Goal: Task Accomplishment & Management: Manage account settings

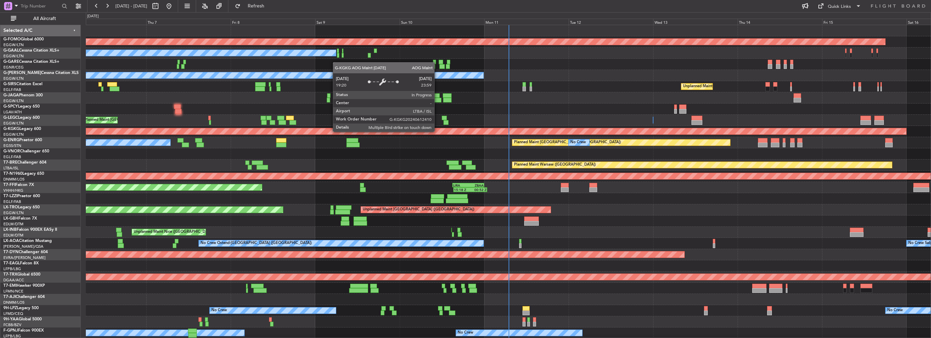
click at [292, 142] on div "Planned Maint Windsor Locks ([PERSON_NAME] Intl) No Crew Owner Unplanned Maint …" at bounding box center [508, 210] width 845 height 370
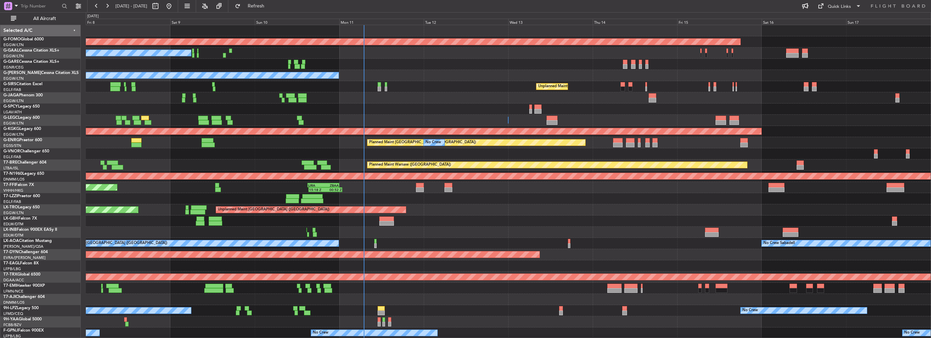
drag, startPoint x: 59, startPoint y: 19, endPoint x: 69, endPoint y: 24, distance: 11.8
click at [58, 19] on span "All Aircraft" at bounding box center [45, 18] width 54 height 5
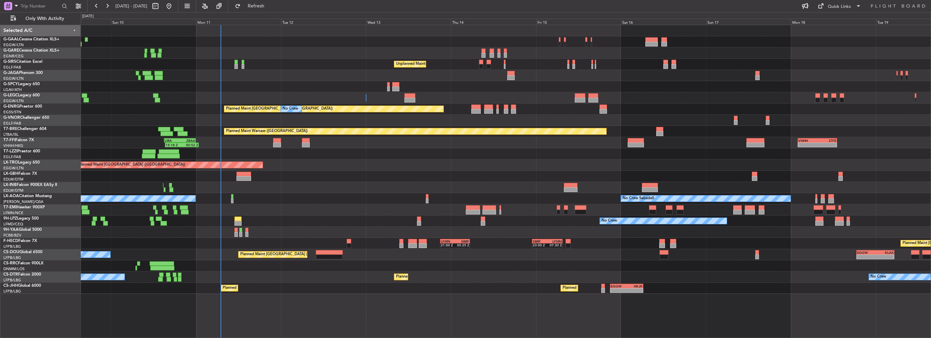
click at [354, 76] on div at bounding box center [506, 75] width 850 height 11
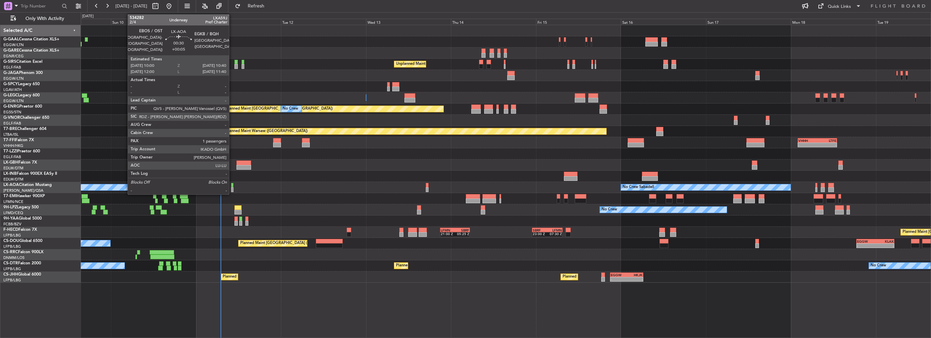
click at [232, 187] on div at bounding box center [232, 189] width 2 height 5
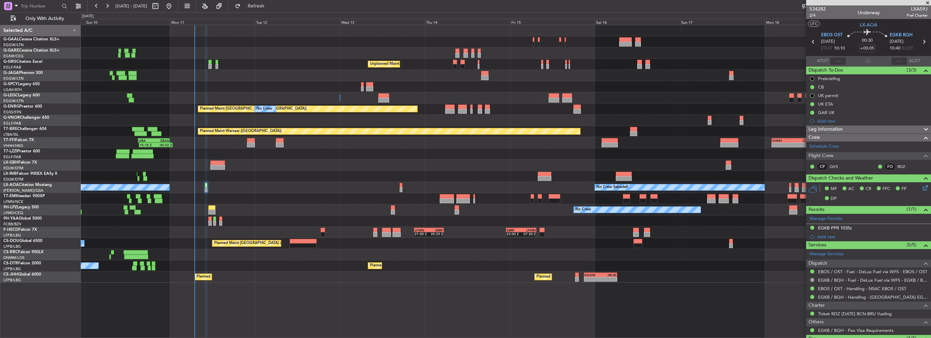
click at [234, 74] on div "No Crew Unplanned Maint [GEOGRAPHIC_DATA] ([GEOGRAPHIC_DATA]) A/C Unavailable […" at bounding box center [506, 154] width 850 height 258
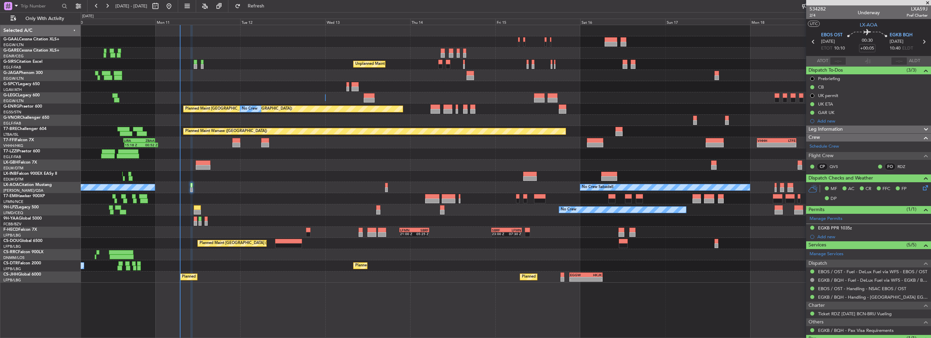
click at [249, 174] on div "Unplanned Maint Nice ([GEOGRAPHIC_DATA])" at bounding box center [506, 176] width 850 height 11
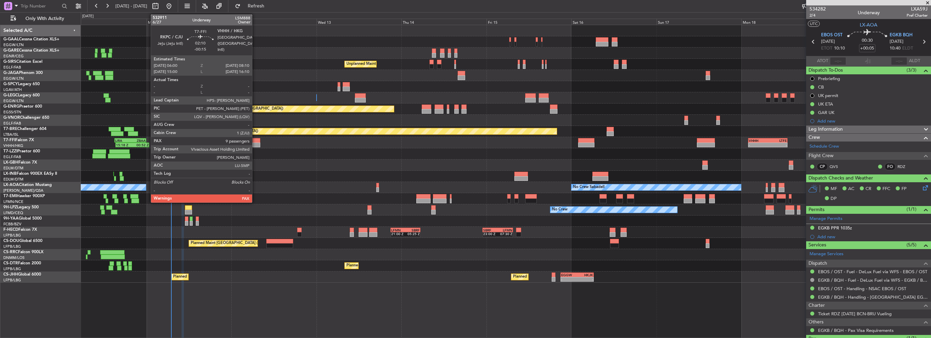
click at [255, 141] on div at bounding box center [257, 140] width 8 height 5
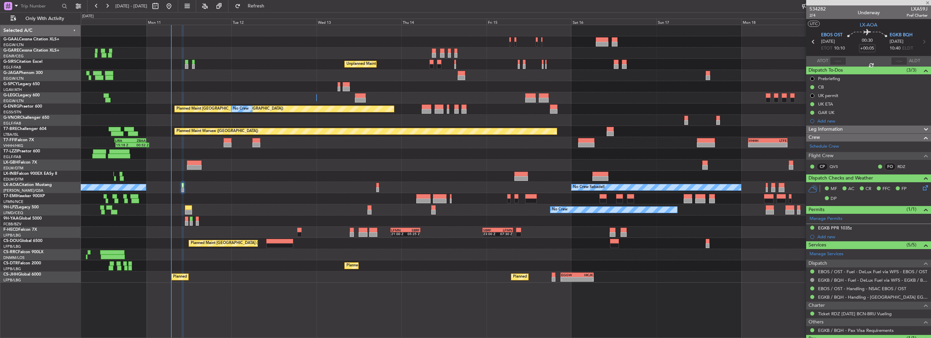
type input "-00:15"
type input "9"
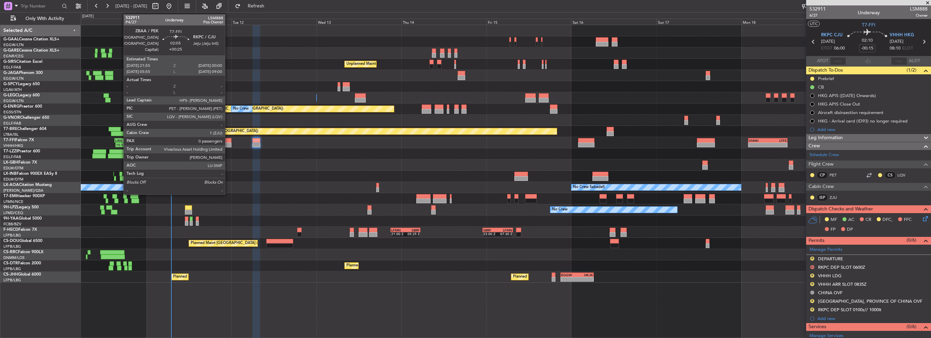
click at [228, 144] on div at bounding box center [227, 145] width 7 height 5
type input "+00:25"
type input "0"
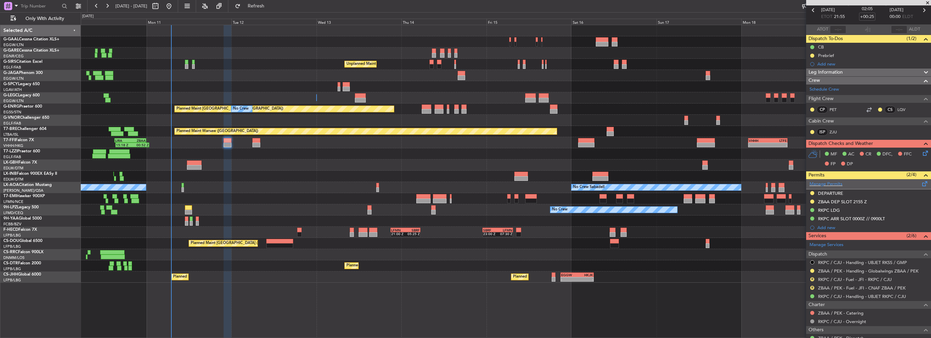
scroll to position [3, 0]
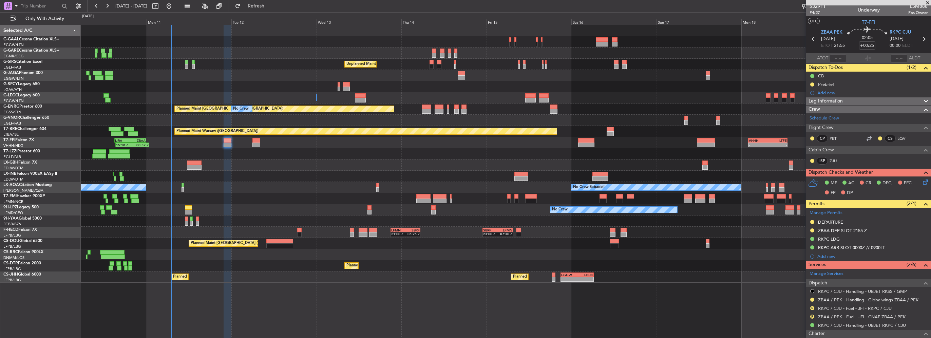
click at [829, 102] on span "Leg Information" at bounding box center [826, 101] width 34 height 8
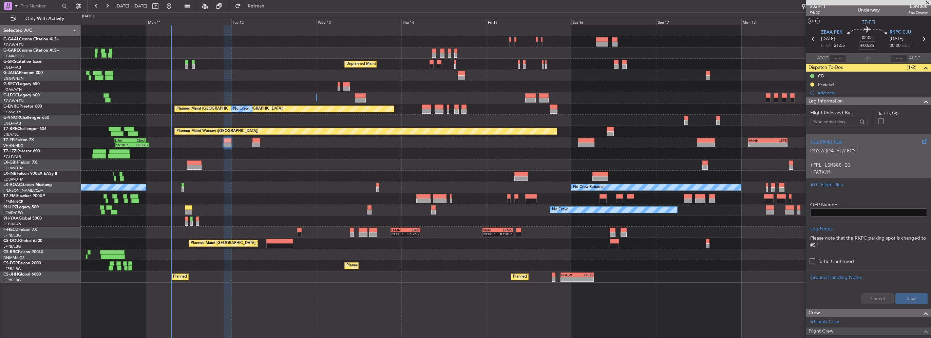
click at [834, 162] on p "(FPL-LSM888-IG" at bounding box center [868, 165] width 117 height 7
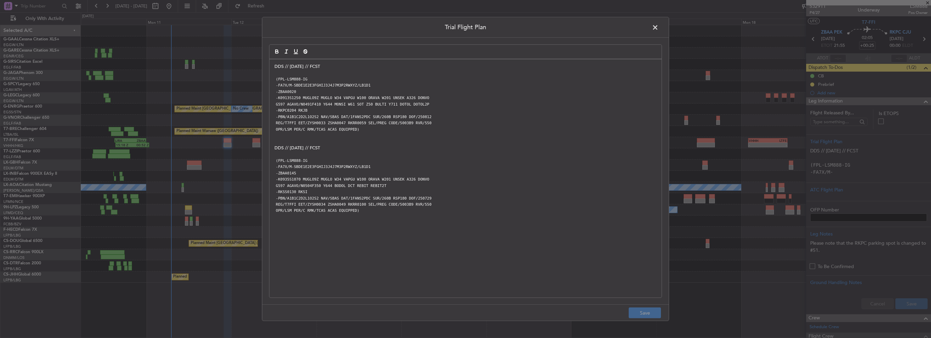
click at [659, 25] on span at bounding box center [659, 29] width 0 height 14
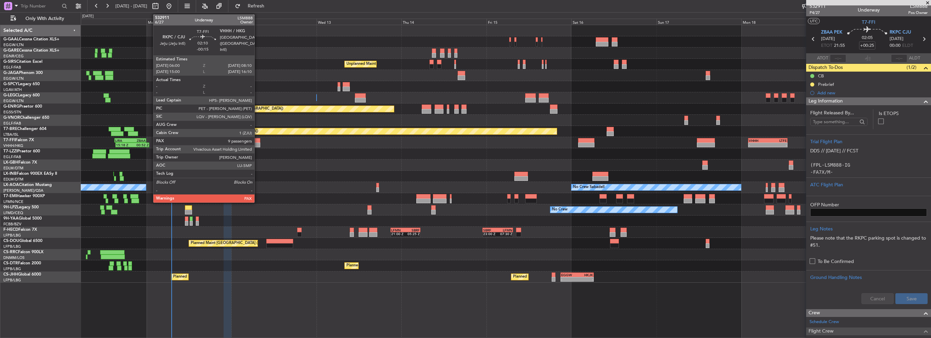
click at [258, 143] on div at bounding box center [257, 145] width 8 height 5
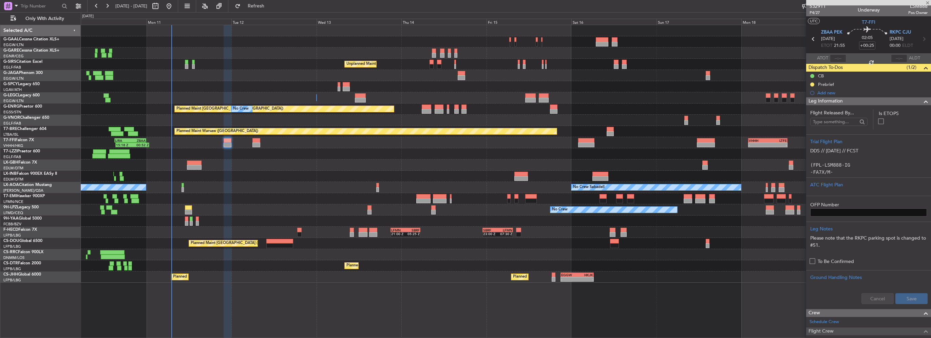
type input "-00:15"
type input "9"
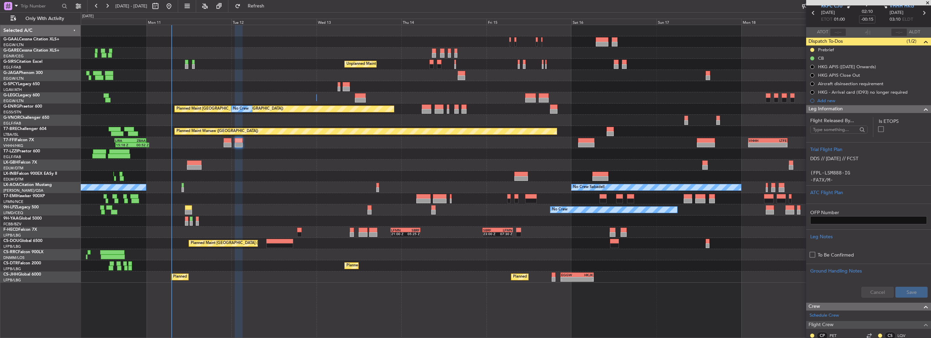
scroll to position [0, 0]
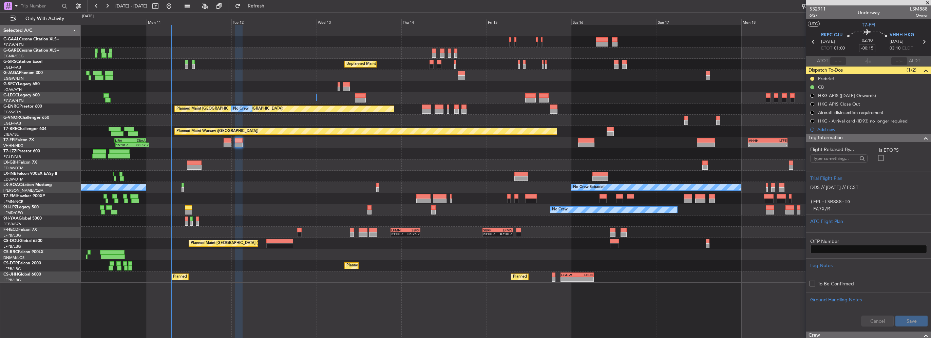
click at [887, 139] on div "Leg Information" at bounding box center [868, 138] width 125 height 8
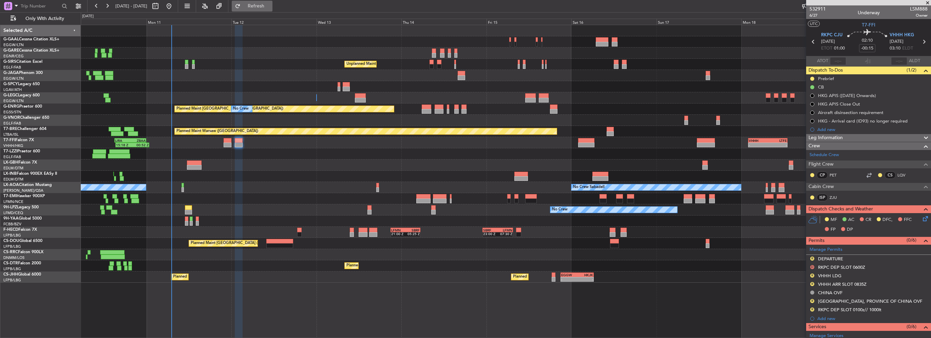
click at [267, 4] on span "Refresh" at bounding box center [256, 6] width 29 height 5
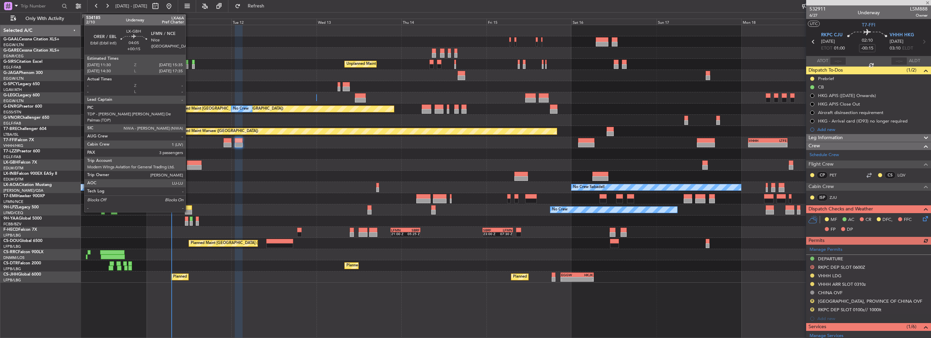
click at [195, 161] on div at bounding box center [194, 163] width 15 height 5
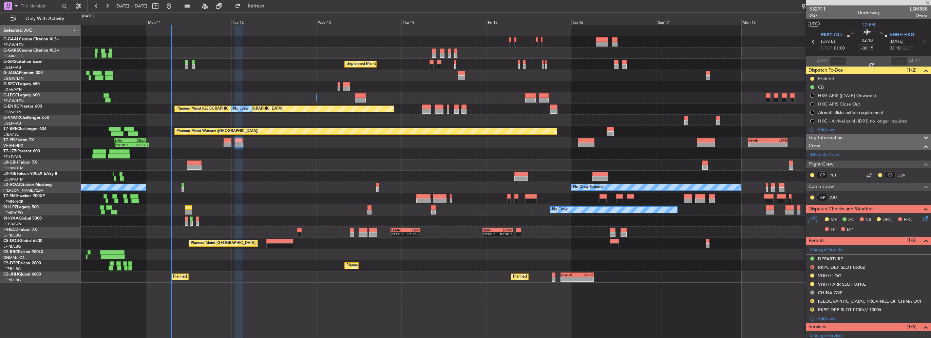
type input "+00:15"
type input "3"
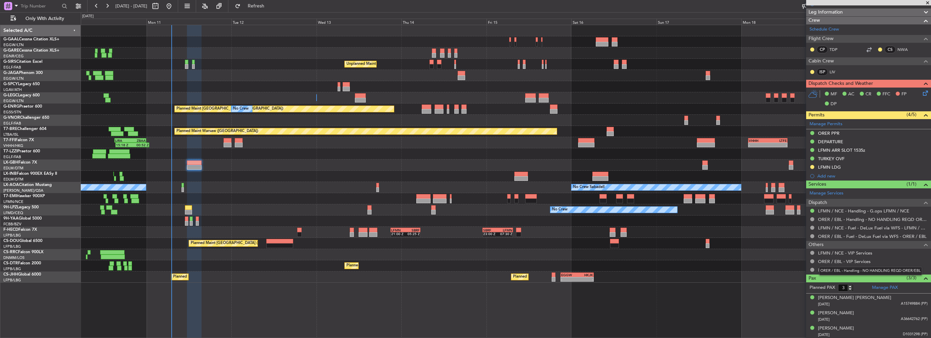
scroll to position [41, 0]
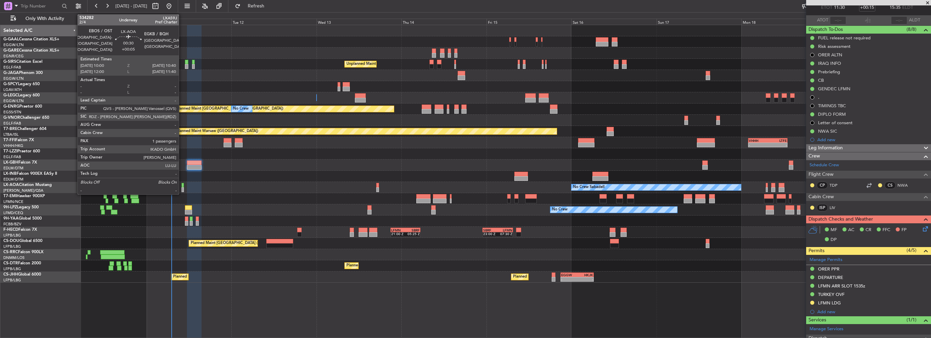
click at [182, 186] on div at bounding box center [183, 185] width 2 height 5
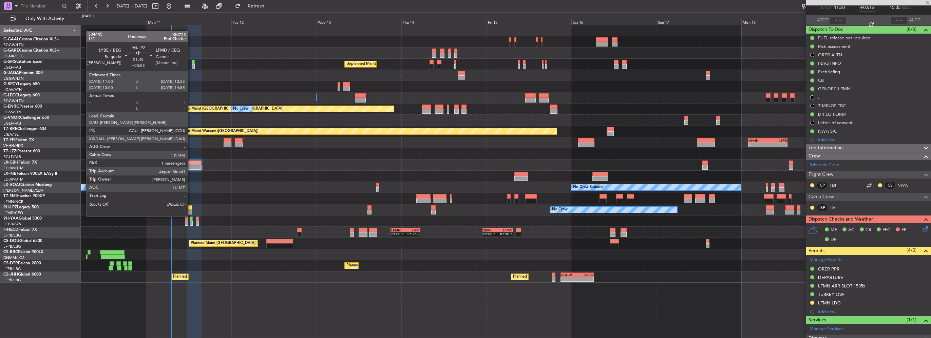
type input "+00:05"
type input "1"
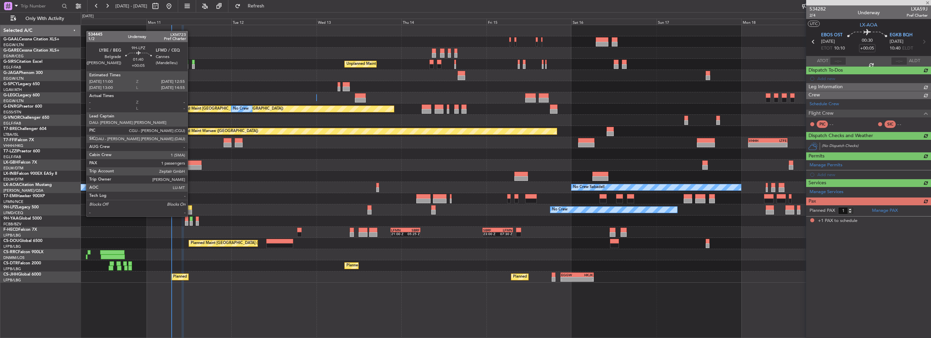
scroll to position [0, 0]
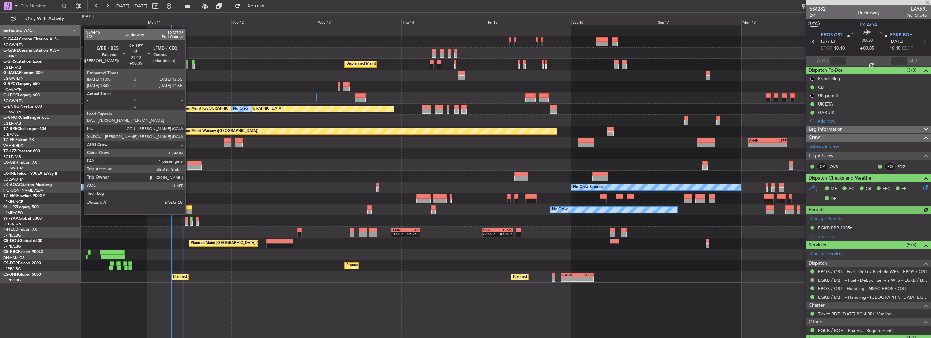
click at [188, 208] on div at bounding box center [188, 207] width 7 height 5
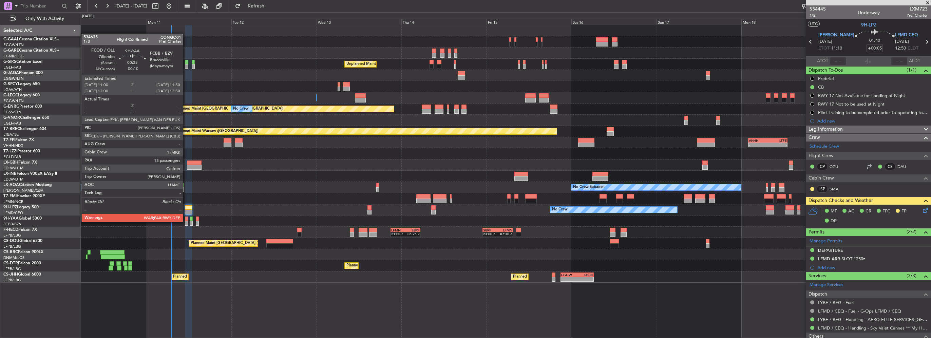
click at [186, 221] on div at bounding box center [186, 223] width 3 height 5
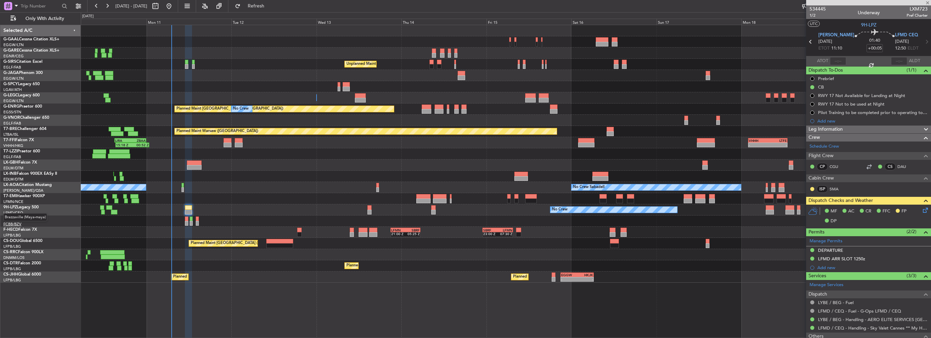
type input "-00:10"
type input "13"
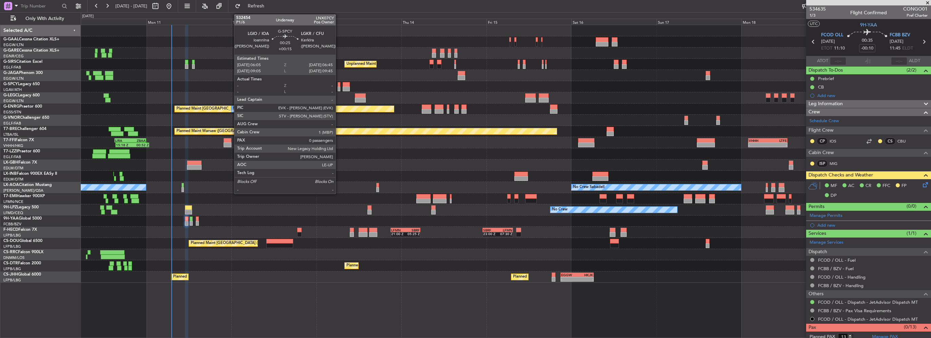
click at [339, 89] on div at bounding box center [339, 89] width 2 height 5
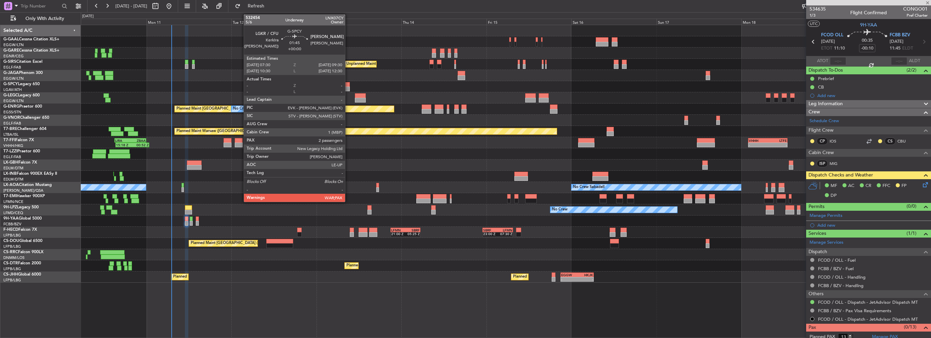
type input "+00:15"
type input "0"
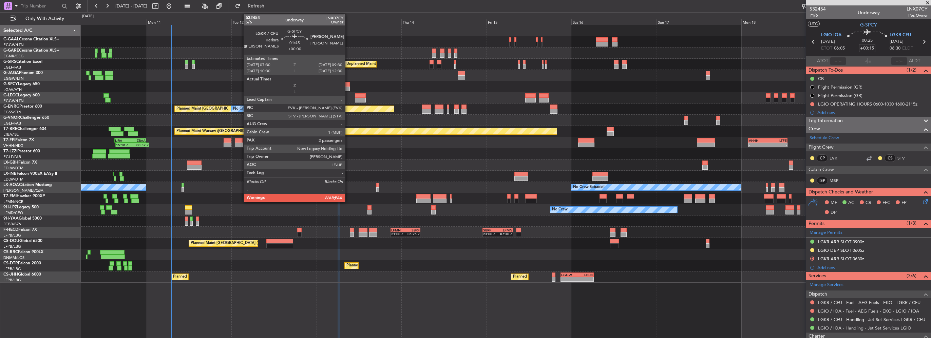
click at [348, 85] on div at bounding box center [346, 84] width 7 height 5
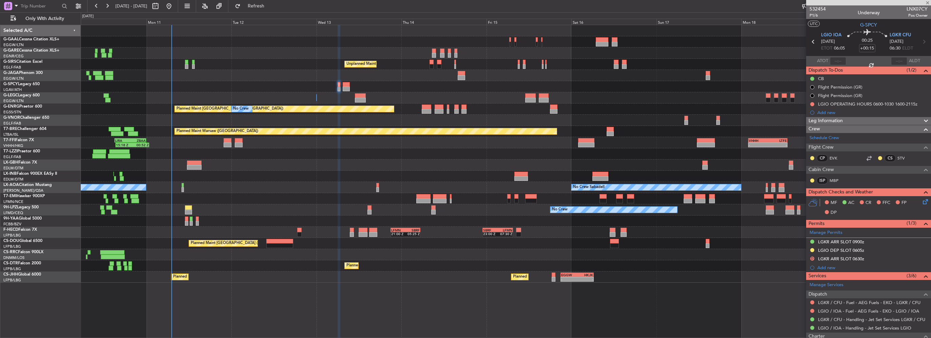
type input "2"
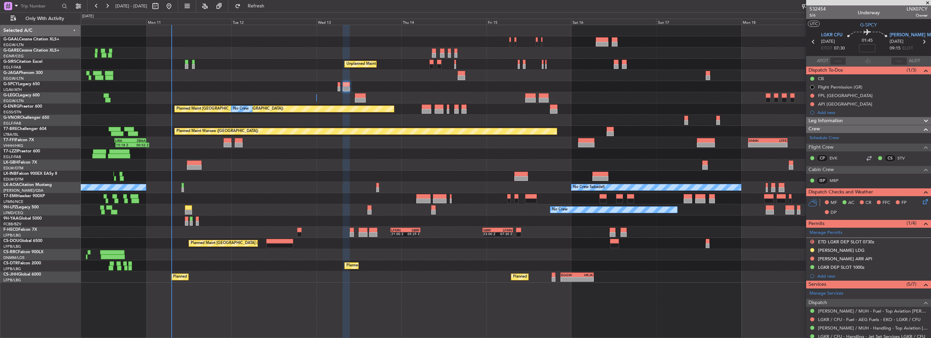
click at [1, 134] on div "No Crew Unplanned Maint [GEOGRAPHIC_DATA] ([GEOGRAPHIC_DATA]) A/C Unavailable […" at bounding box center [465, 175] width 931 height 326
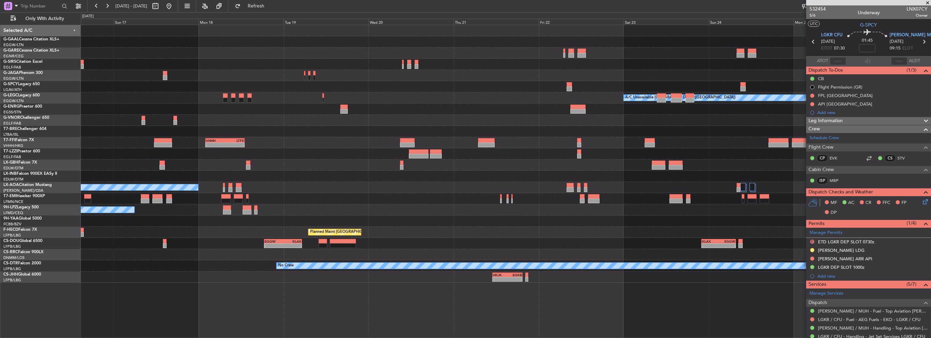
click at [99, 127] on div "Planned Maint Dusseldorf A/C Unavailable [GEOGRAPHIC_DATA] ([GEOGRAPHIC_DATA]) …" at bounding box center [506, 154] width 850 height 258
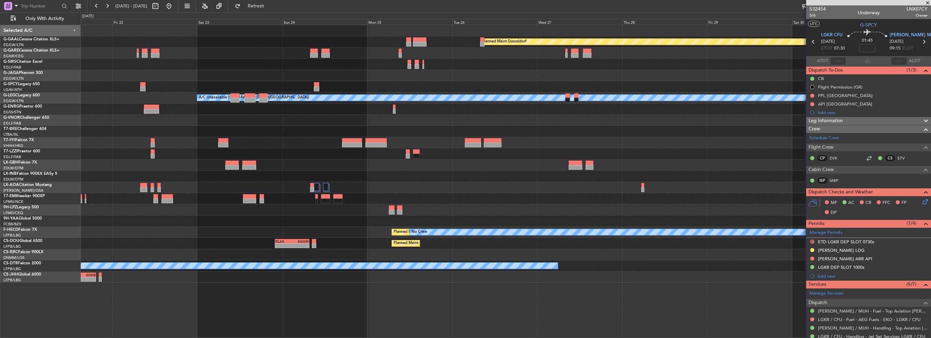
click at [15, 125] on div "Planned Maint Dusseldorf A/C Unavailable [GEOGRAPHIC_DATA] ([GEOGRAPHIC_DATA]) …" at bounding box center [465, 175] width 931 height 326
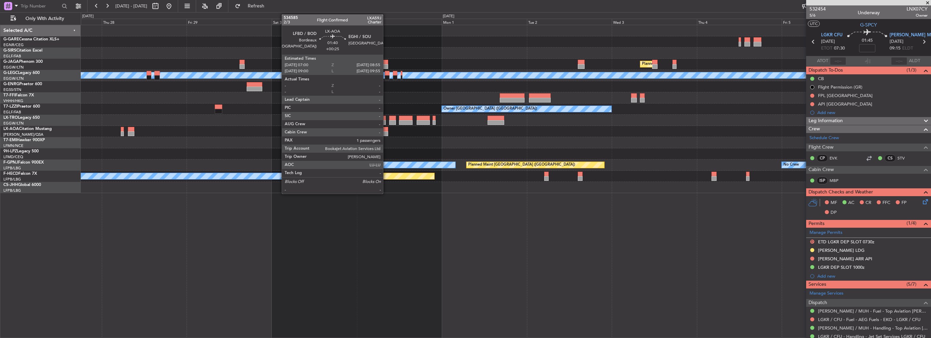
click at [386, 134] on div at bounding box center [384, 133] width 7 height 5
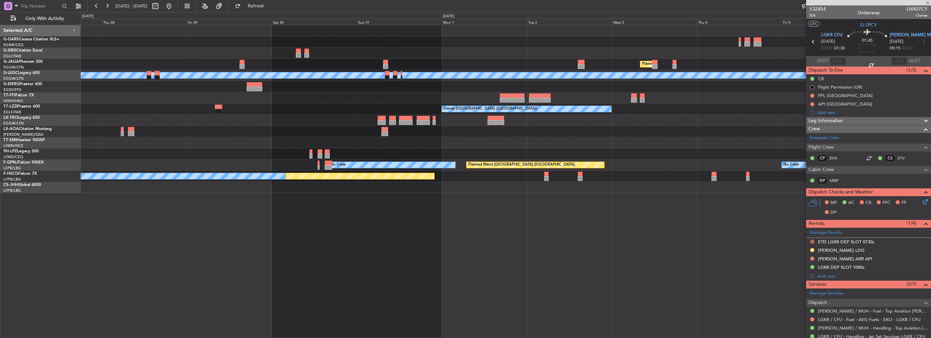
type input "+00:25"
type input "1"
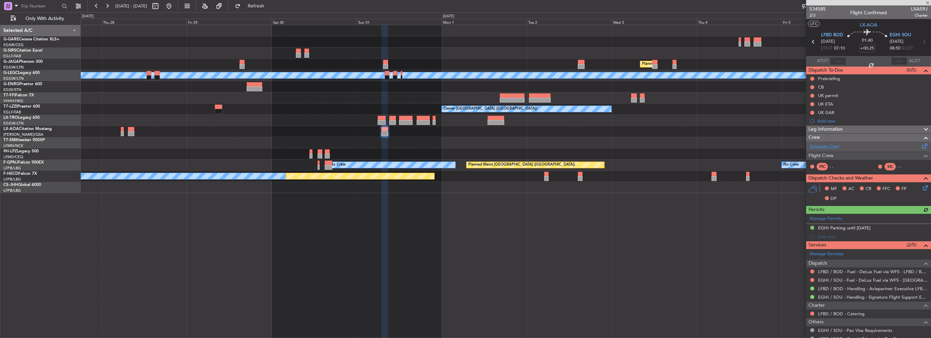
click at [827, 143] on link "Schedule Crew" at bounding box center [825, 146] width 30 height 7
click at [174, 7] on button at bounding box center [169, 6] width 11 height 11
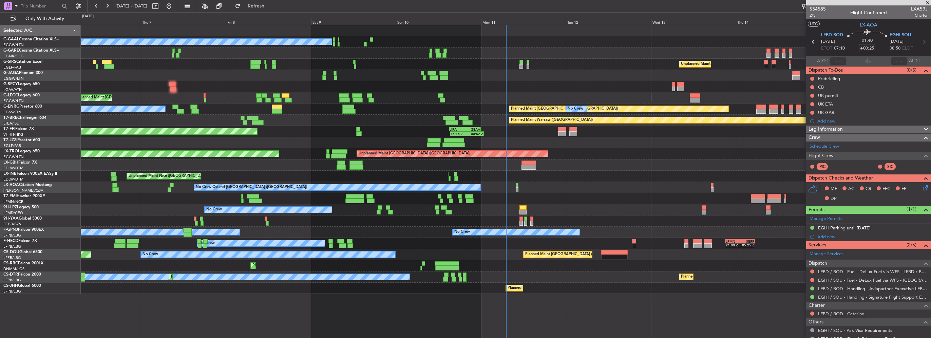
click at [396, 175] on div "No Crew Unplanned Maint [GEOGRAPHIC_DATA] ([GEOGRAPHIC_DATA]) A/C Unavailable P…" at bounding box center [506, 159] width 850 height 269
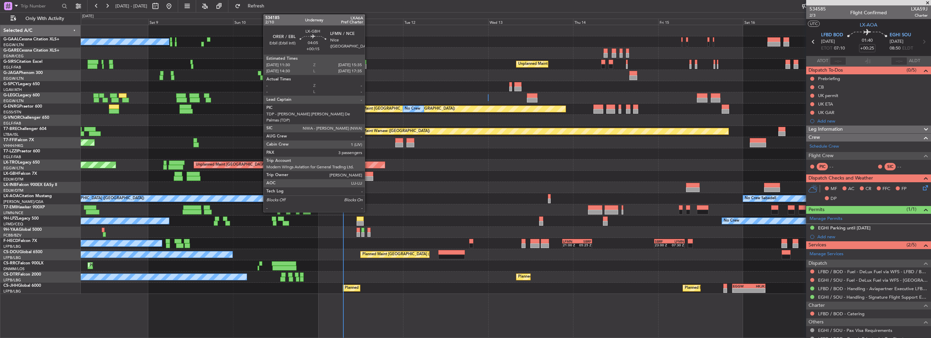
click at [368, 176] on div at bounding box center [366, 178] width 15 height 5
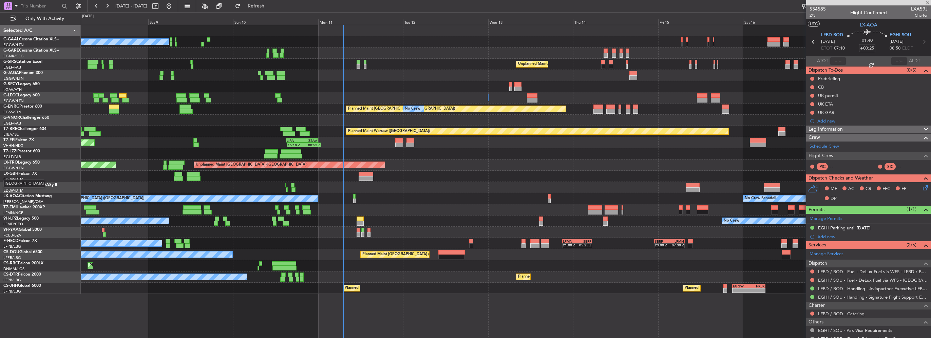
type input "+00:15"
type input "3"
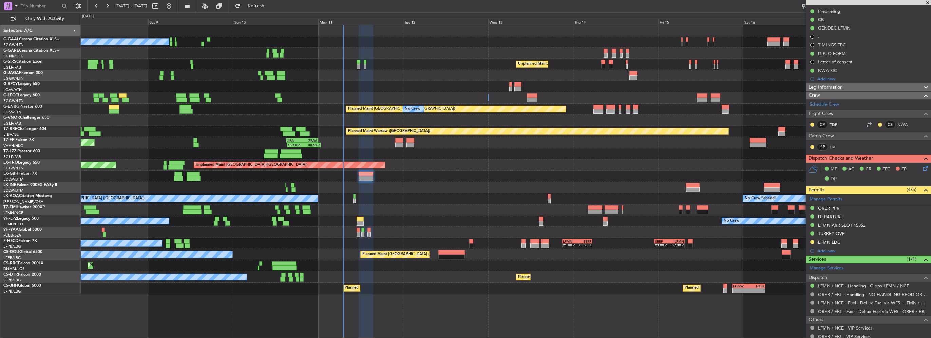
scroll to position [102, 0]
click at [836, 238] on div "LFMN LDG" at bounding box center [868, 242] width 125 height 8
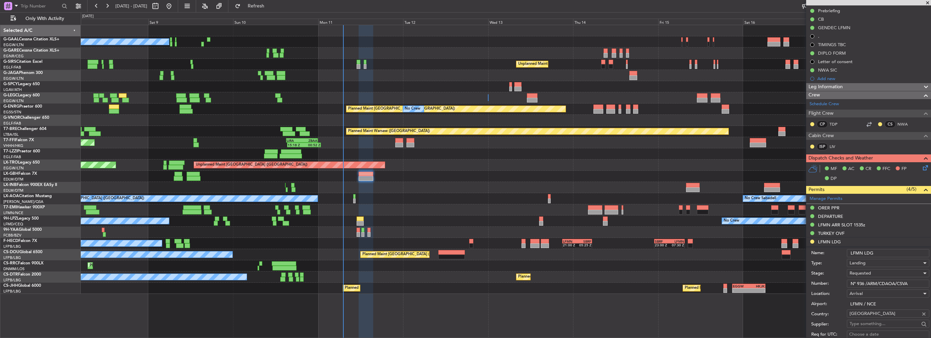
scroll to position [204, 0]
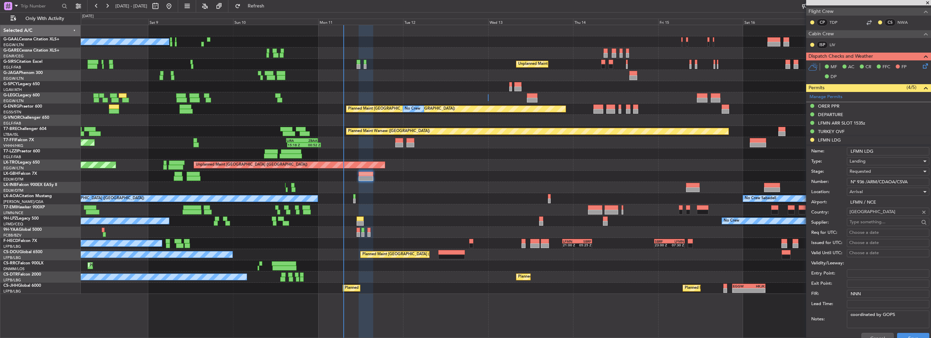
click at [876, 182] on input "N° 936 /ARM/CDAOA/CSVA" at bounding box center [888, 182] width 82 height 8
paste input "940"
type input "940 /ARM/CDAOA/CSVA"
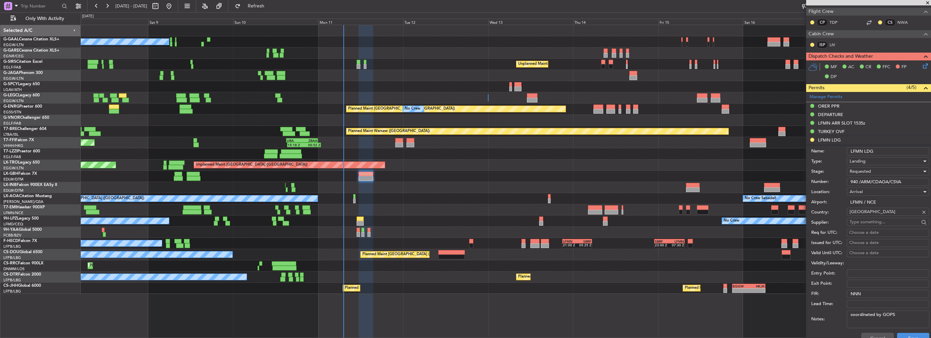
click at [875, 172] on div "Requested" at bounding box center [886, 171] width 72 height 10
click at [879, 223] on span "Received OK" at bounding box center [885, 223] width 71 height 10
click at [903, 335] on button "Save" at bounding box center [913, 338] width 32 height 11
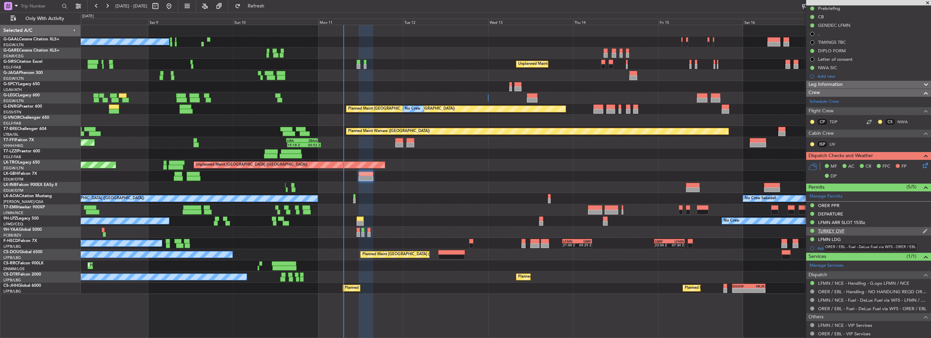
scroll to position [41, 0]
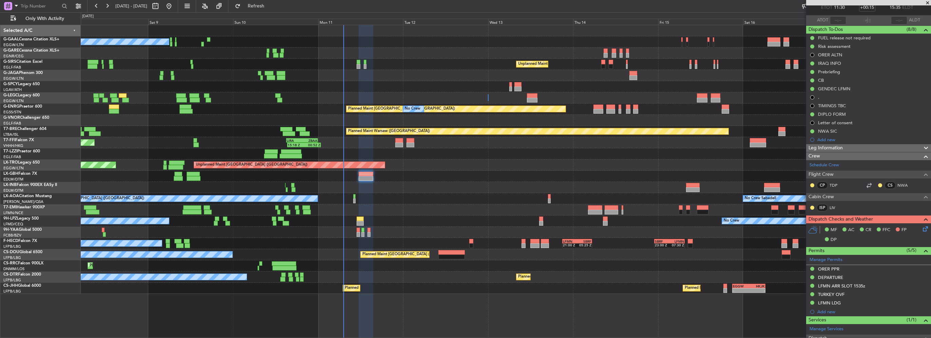
click at [845, 148] on div "Leg Information" at bounding box center [868, 148] width 125 height 8
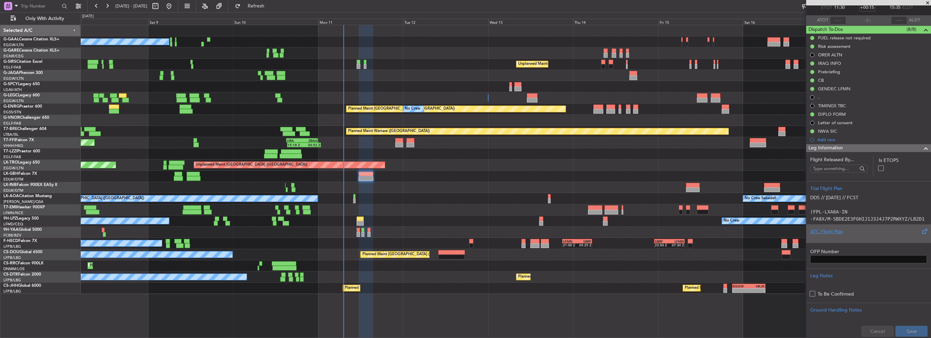
click at [822, 234] on div "ATC Flight Plan" at bounding box center [868, 231] width 117 height 7
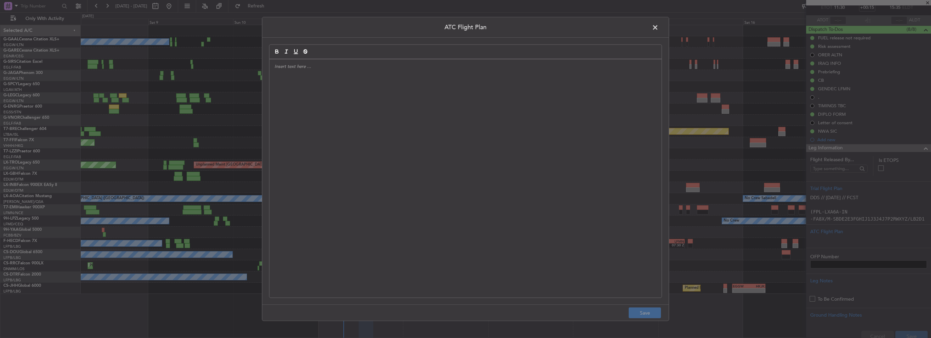
click at [427, 157] on div at bounding box center [465, 178] width 392 height 238
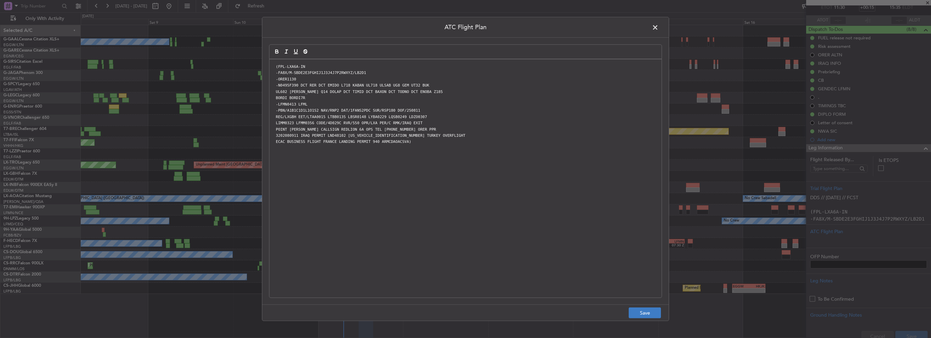
scroll to position [0, 0]
click at [646, 314] on button "Save" at bounding box center [645, 312] width 32 height 11
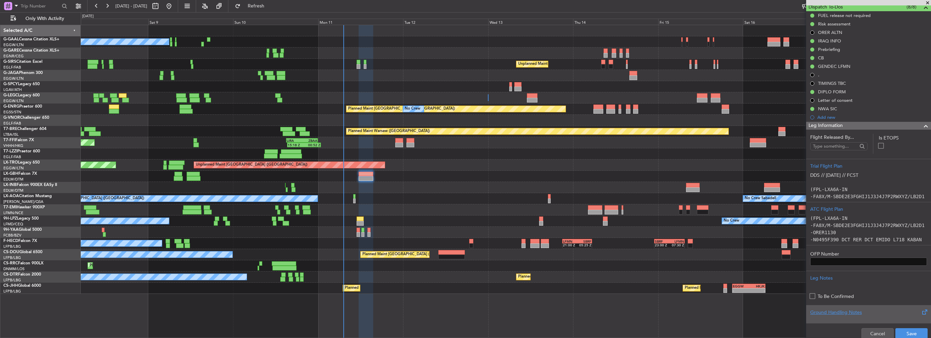
scroll to position [75, 0]
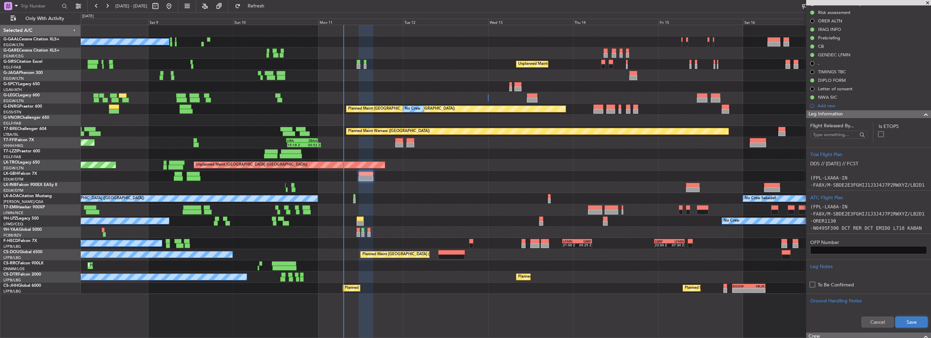
click at [913, 327] on button "Save" at bounding box center [912, 322] width 32 height 11
click at [912, 321] on div "Cancel Save" at bounding box center [868, 322] width 125 height 20
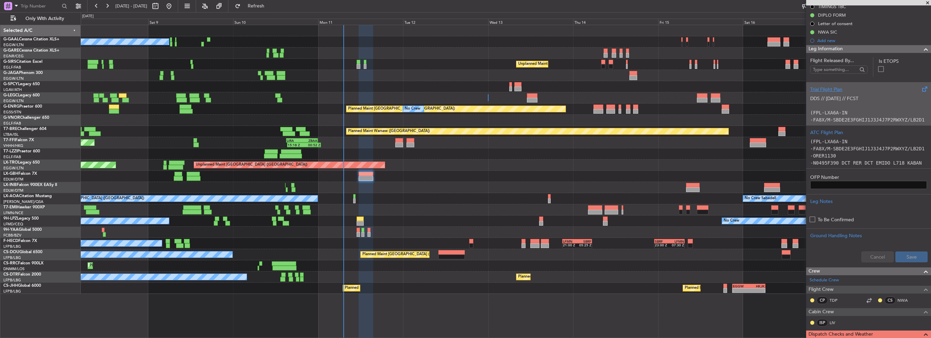
scroll to position [109, 0]
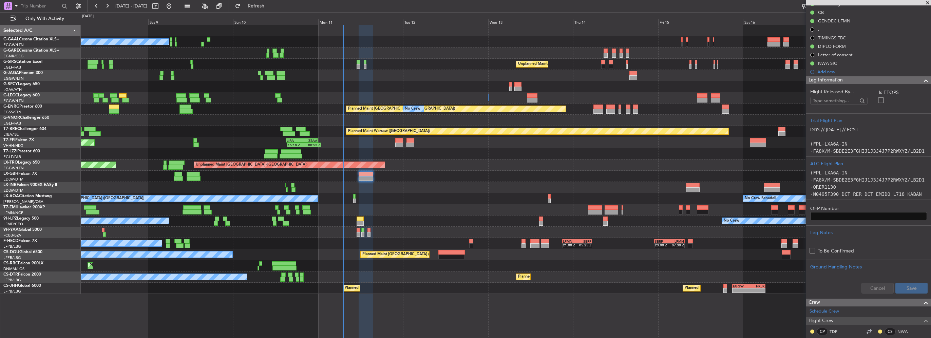
click at [922, 77] on span at bounding box center [926, 80] width 8 height 8
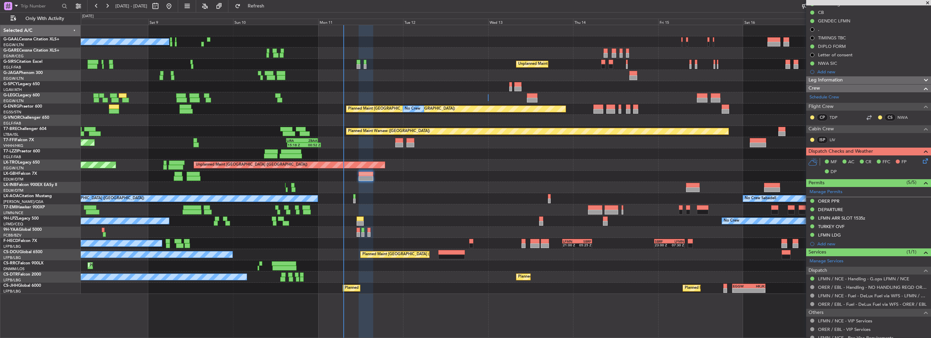
click at [922, 160] on icon at bounding box center [924, 159] width 5 height 5
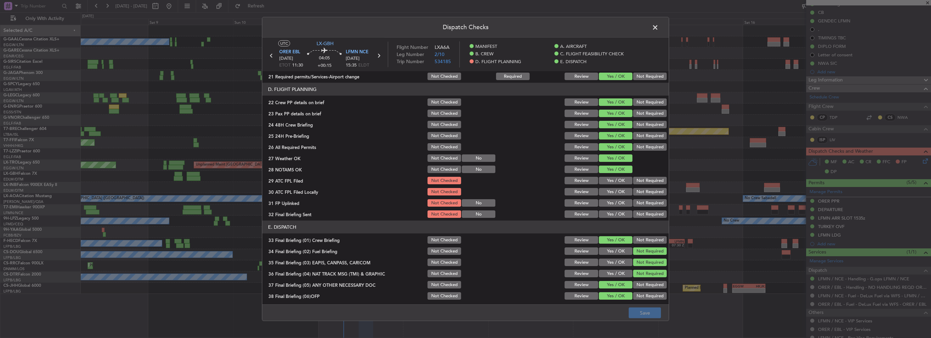
scroll to position [339, 0]
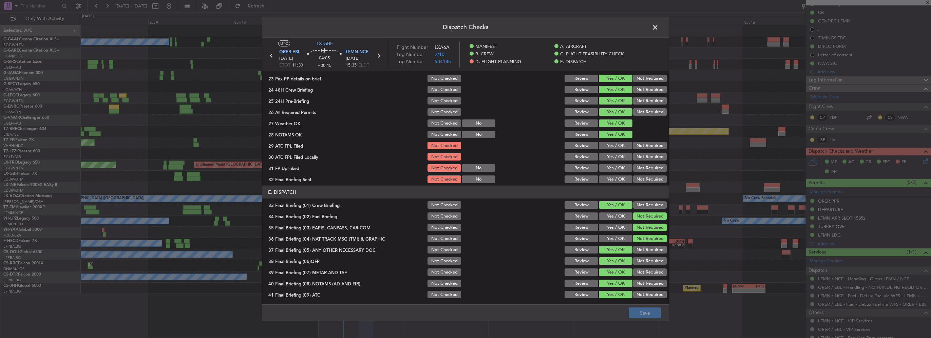
click at [615, 144] on button "Yes / OK" at bounding box center [616, 145] width 34 height 7
click at [618, 158] on button "Yes / OK" at bounding box center [616, 156] width 34 height 7
drag, startPoint x: 601, startPoint y: 170, endPoint x: 614, endPoint y: 170, distance: 12.2
click at [602, 170] on button "Yes / OK" at bounding box center [616, 167] width 34 height 7
click at [652, 180] on button "Not Required" at bounding box center [650, 178] width 34 height 7
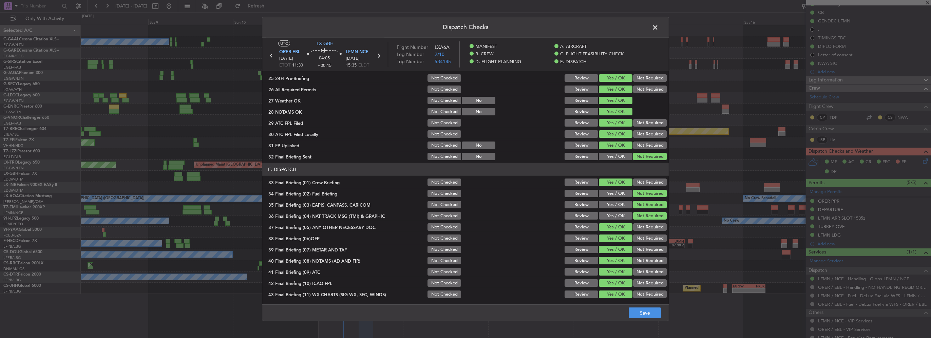
scroll to position [373, 0]
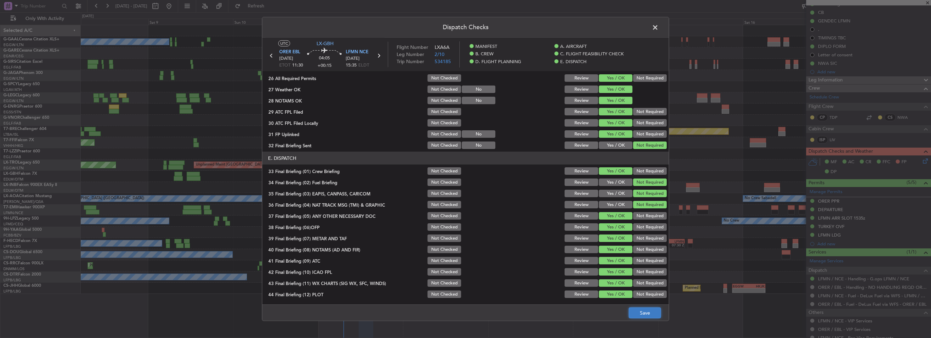
click at [641, 316] on button "Save" at bounding box center [645, 312] width 32 height 11
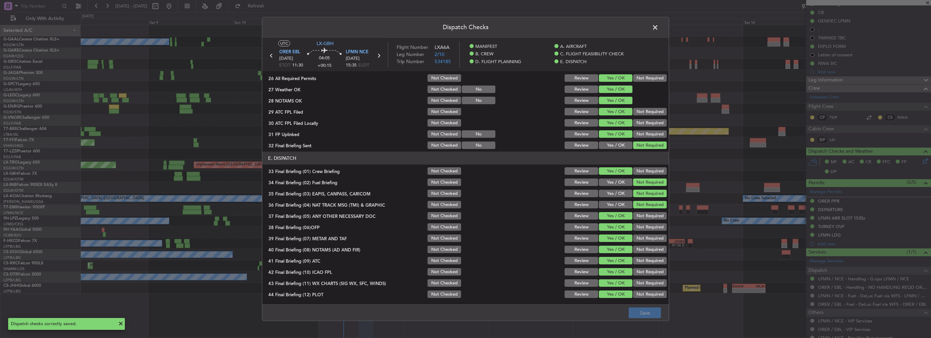
click at [659, 26] on span at bounding box center [659, 29] width 0 height 14
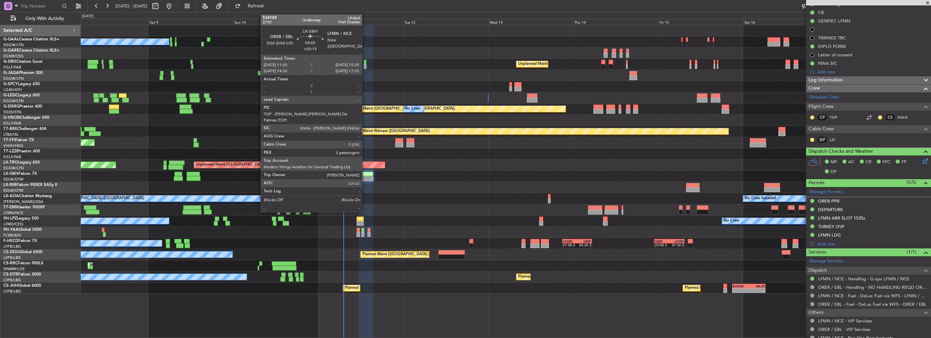
click at [365, 174] on div at bounding box center [366, 174] width 15 height 5
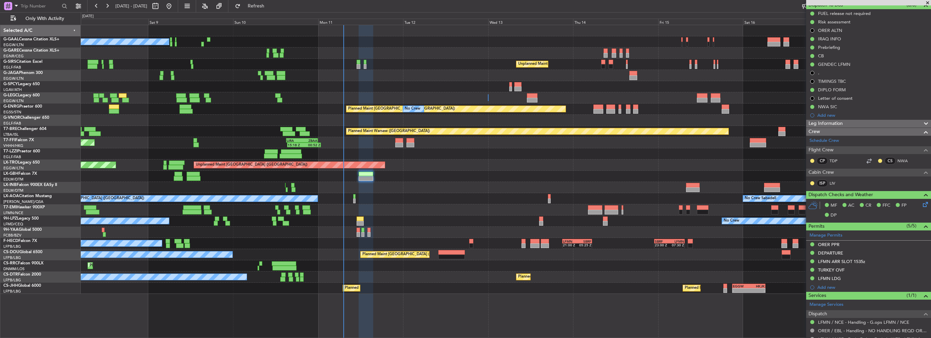
scroll to position [41, 0]
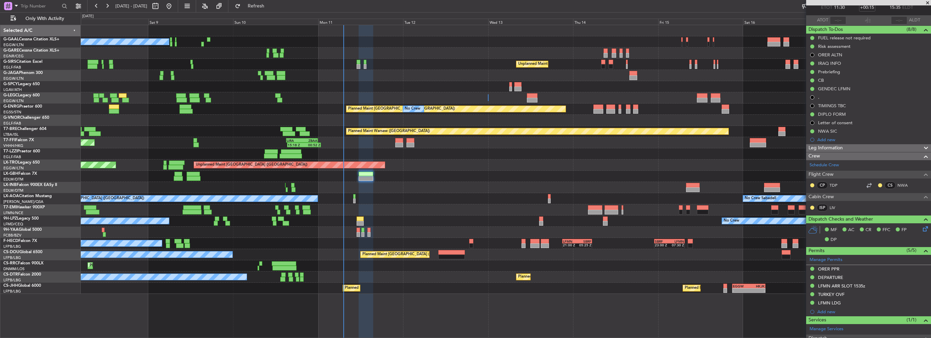
click at [834, 65] on div "IRAQ INFO" at bounding box center [829, 63] width 23 height 6
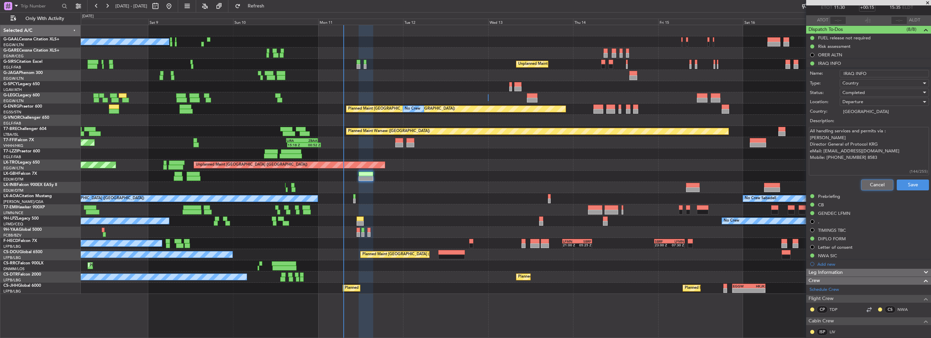
click at [873, 182] on button "Cancel" at bounding box center [877, 185] width 32 height 11
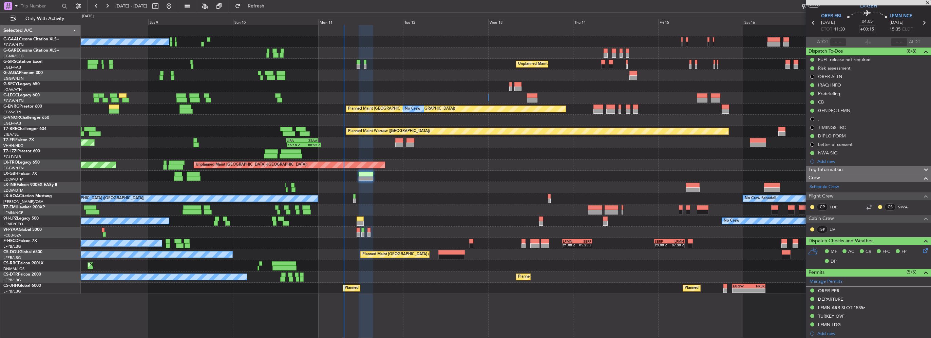
scroll to position [0, 0]
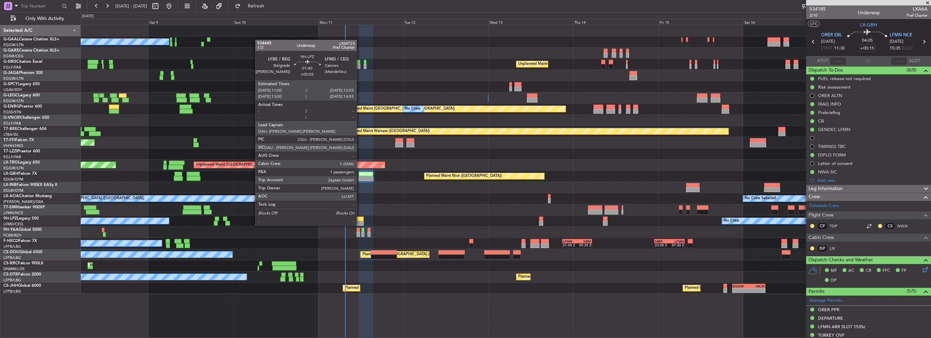
click at [360, 219] on div at bounding box center [360, 219] width 7 height 5
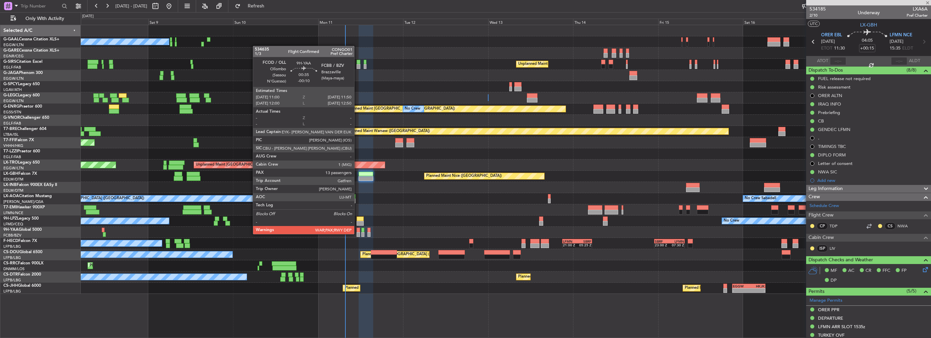
type input "+00:05"
type input "1"
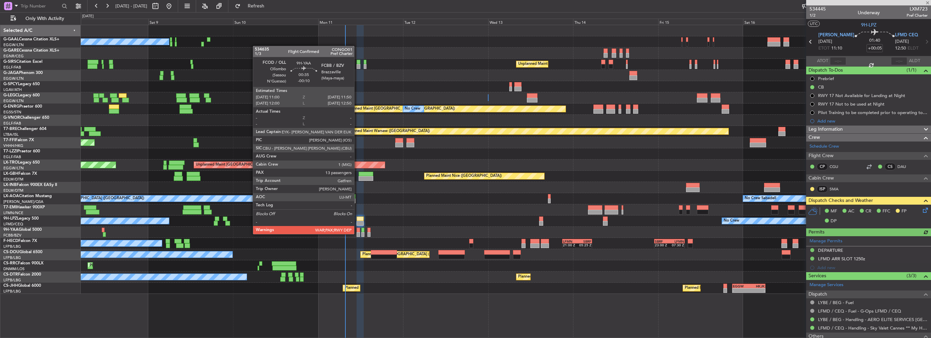
click at [357, 234] on div at bounding box center [358, 234] width 3 height 5
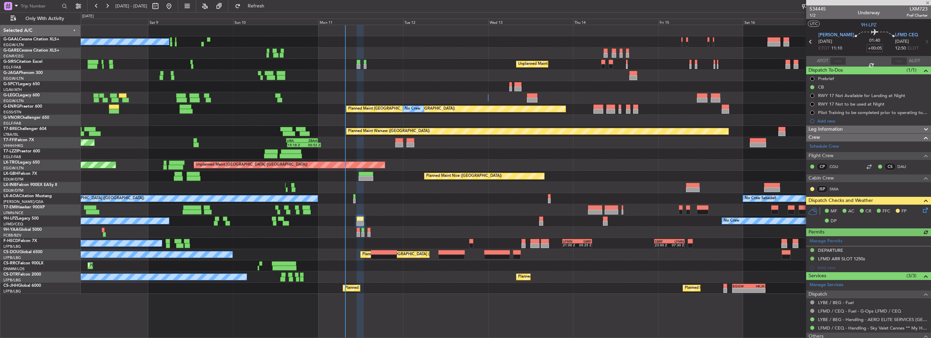
type input "-00:10"
type input "13"
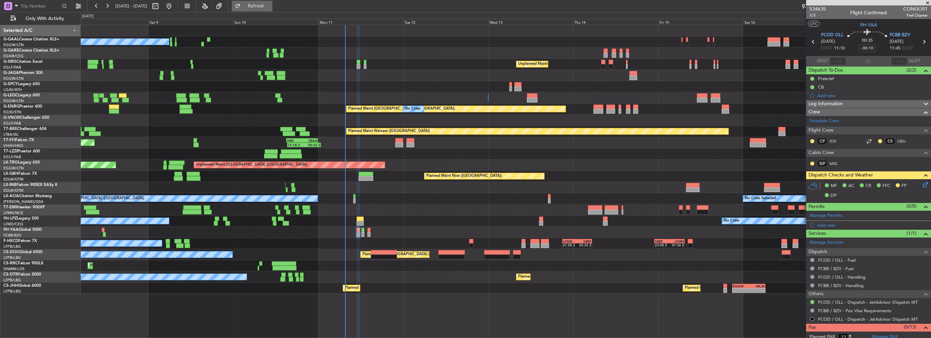
click at [261, 7] on button "Refresh" at bounding box center [252, 6] width 41 height 11
click at [271, 6] on span "Refresh" at bounding box center [256, 6] width 29 height 5
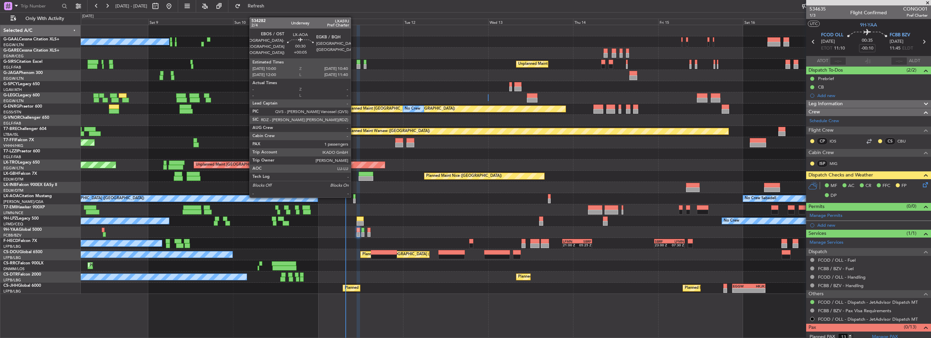
click at [354, 196] on div at bounding box center [354, 196] width 2 height 5
type input "+00:05"
type input "1"
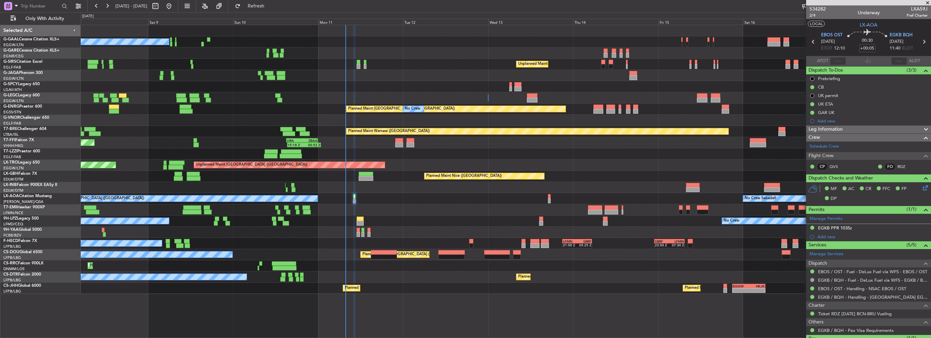
click at [814, 24] on button "LOCAL" at bounding box center [816, 24] width 17 height 6
click at [271, 6] on span "Refresh" at bounding box center [256, 6] width 29 height 5
click at [360, 282] on div "No Crew Unplanned Maint [GEOGRAPHIC_DATA] ([GEOGRAPHIC_DATA]) A/C Unavailable […" at bounding box center [506, 159] width 850 height 269
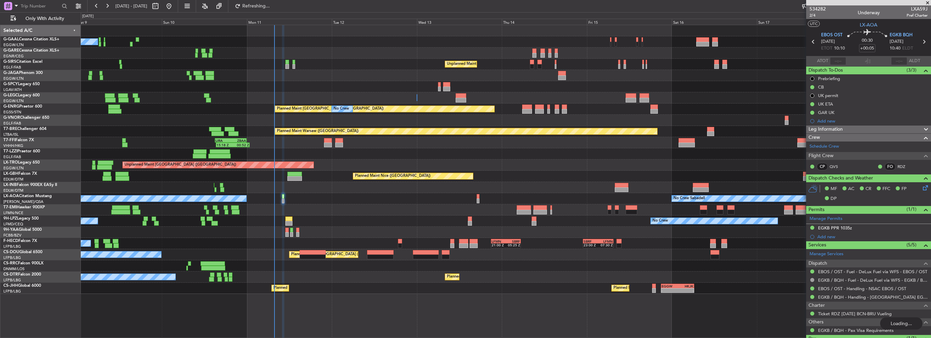
click at [389, 267] on div "No Crew Unplanned Maint [GEOGRAPHIC_DATA] ([GEOGRAPHIC_DATA]) A/C Unavailable […" at bounding box center [506, 159] width 850 height 269
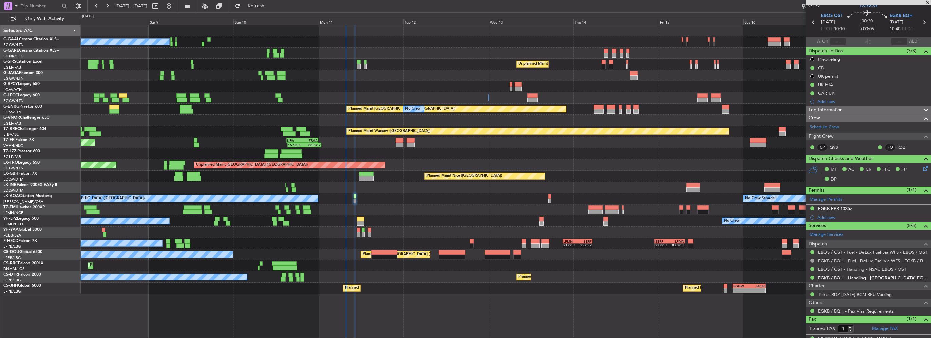
scroll to position [30, 0]
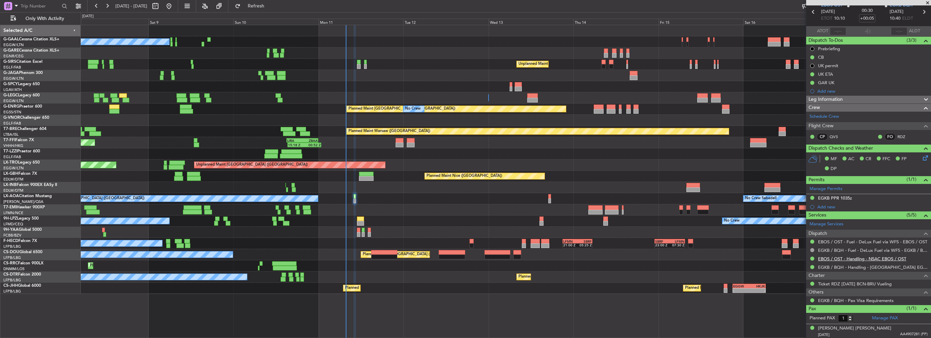
click at [888, 258] on link "EBOS / OST - Handling - NSAC EBOS / OST" at bounding box center [862, 259] width 88 height 6
click at [859, 266] on link "EGKB / BQH - Handling - [GEOGRAPHIC_DATA] EGKB / [GEOGRAPHIC_DATA]" at bounding box center [873, 267] width 110 height 6
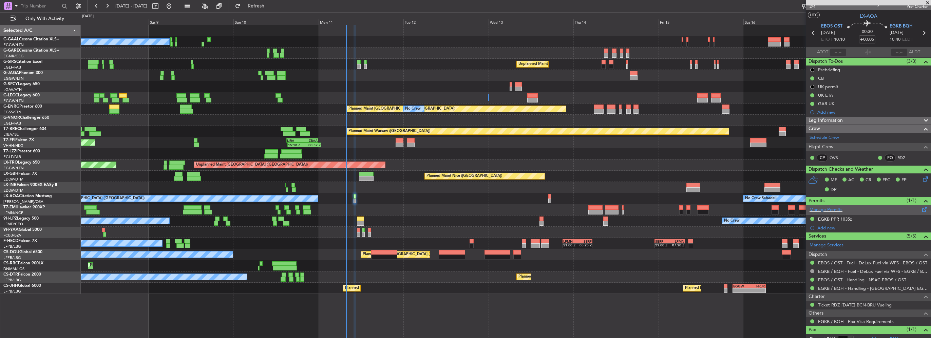
scroll to position [0, 0]
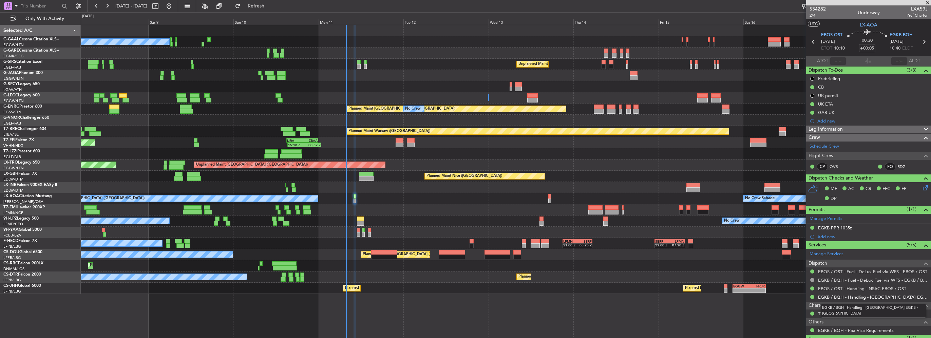
click at [853, 294] on link "EGKB / BQH - Handling - [GEOGRAPHIC_DATA] EGKB / [GEOGRAPHIC_DATA]" at bounding box center [873, 297] width 110 height 6
click at [265, 4] on span "Refresh" at bounding box center [256, 6] width 29 height 5
click at [271, 4] on span "Refresh" at bounding box center [256, 6] width 29 height 5
click at [258, 5] on button "Refresh" at bounding box center [252, 6] width 41 height 11
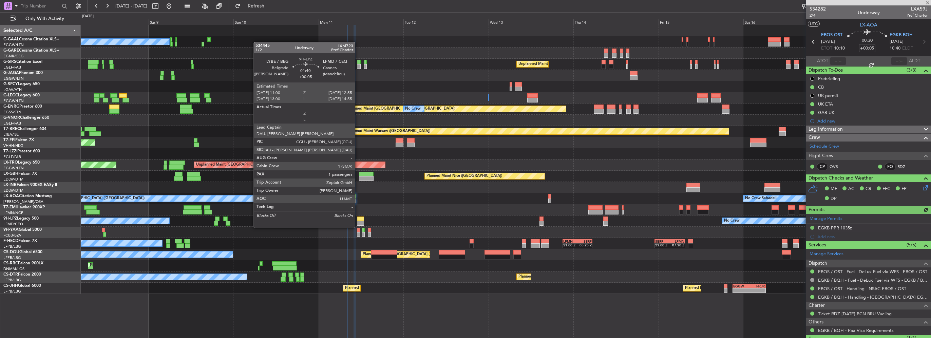
click at [361, 221] on div at bounding box center [360, 223] width 7 height 5
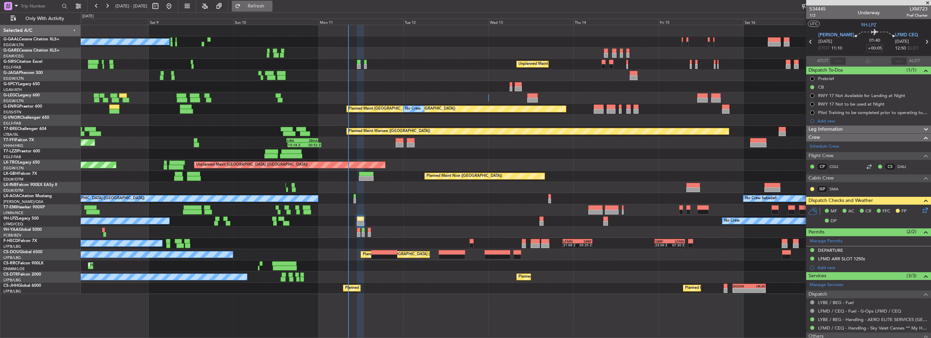
click at [271, 6] on span "Refresh" at bounding box center [256, 6] width 29 height 5
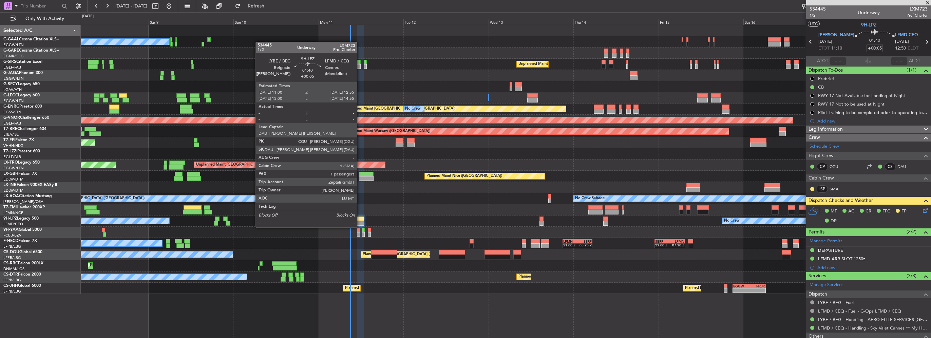
click at [360, 221] on div at bounding box center [360, 219] width 7 height 5
click at [362, 221] on div at bounding box center [360, 223] width 7 height 5
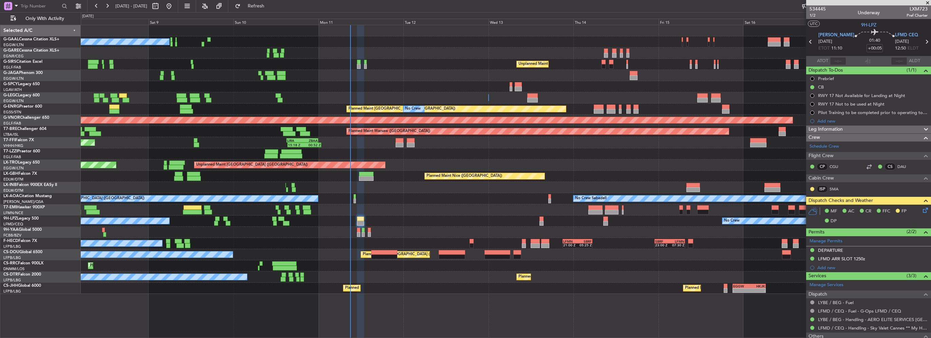
click at [357, 220] on div "No Crew No Crew" at bounding box center [506, 221] width 850 height 11
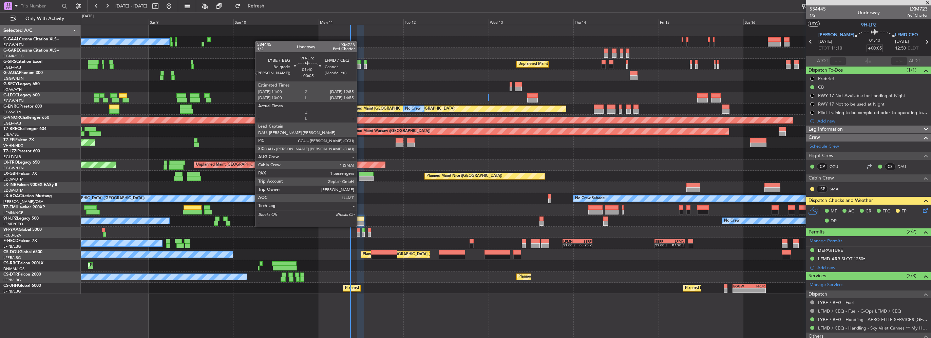
click at [360, 220] on div at bounding box center [360, 219] width 7 height 5
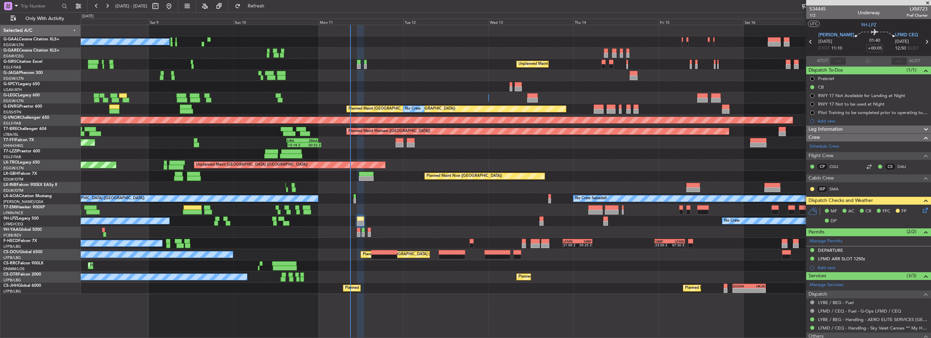
click at [922, 212] on icon at bounding box center [924, 208] width 5 height 5
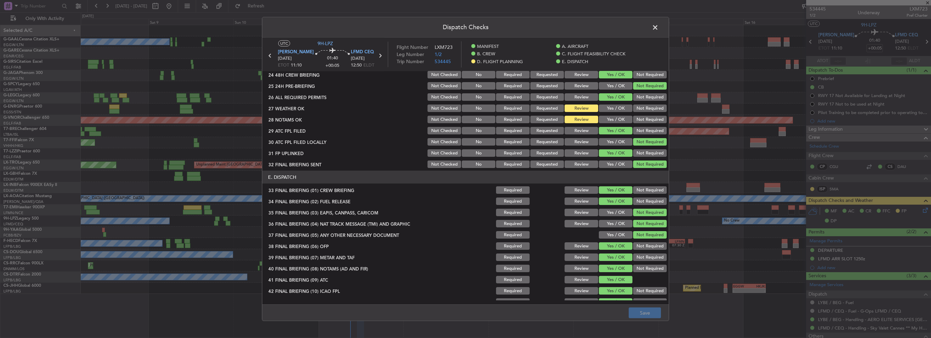
scroll to position [373, 0]
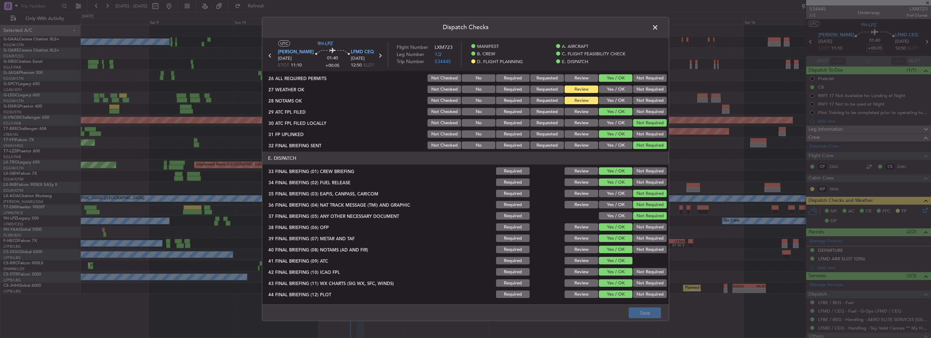
click at [614, 90] on button "Yes / OK" at bounding box center [616, 89] width 34 height 7
click at [615, 101] on button "Yes / OK" at bounding box center [616, 100] width 34 height 7
click at [656, 310] on button "Save" at bounding box center [645, 312] width 32 height 11
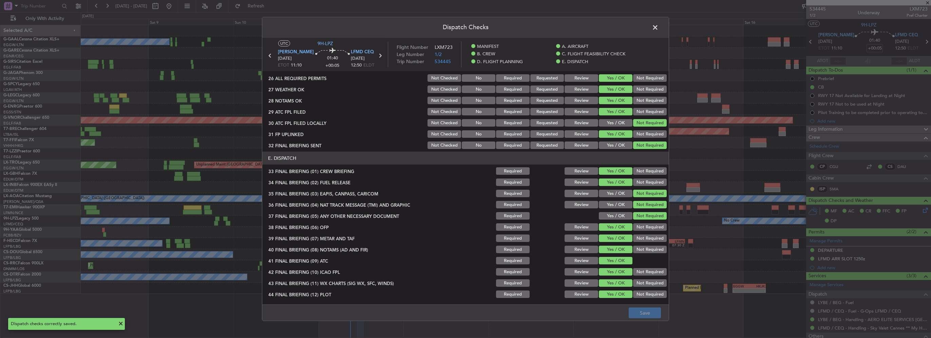
click at [659, 25] on span at bounding box center [659, 29] width 0 height 14
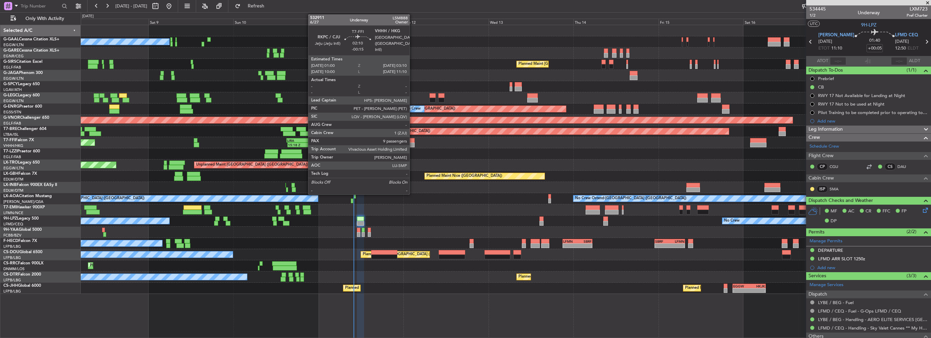
click at [413, 143] on div at bounding box center [411, 145] width 8 height 5
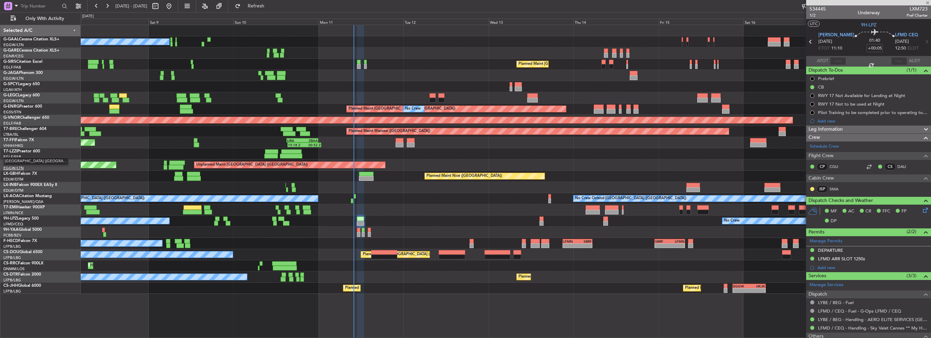
type input "-00:15"
type input "9"
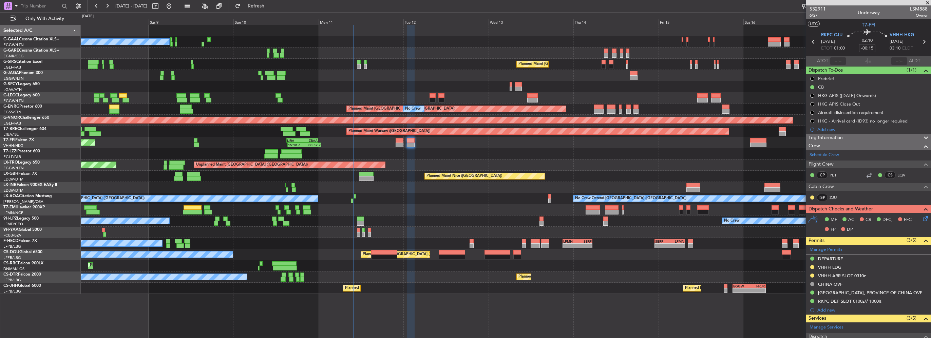
drag, startPoint x: 858, startPoint y: 274, endPoint x: 867, endPoint y: 285, distance: 13.8
click at [858, 274] on div "VHHH ARR SLOT 0310z" at bounding box center [842, 276] width 48 height 6
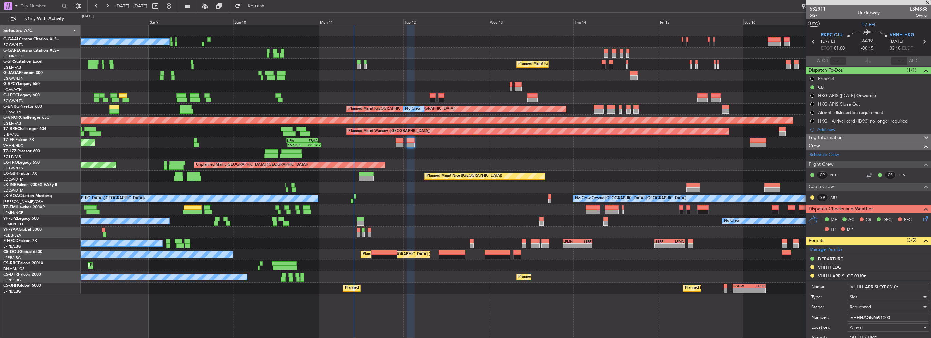
click at [877, 315] on input "VHHHAGN6691000" at bounding box center [888, 318] width 82 height 8
paste input "803"
type input "VHHHAGN6803000"
click at [865, 305] on span "Requested" at bounding box center [860, 307] width 21 height 6
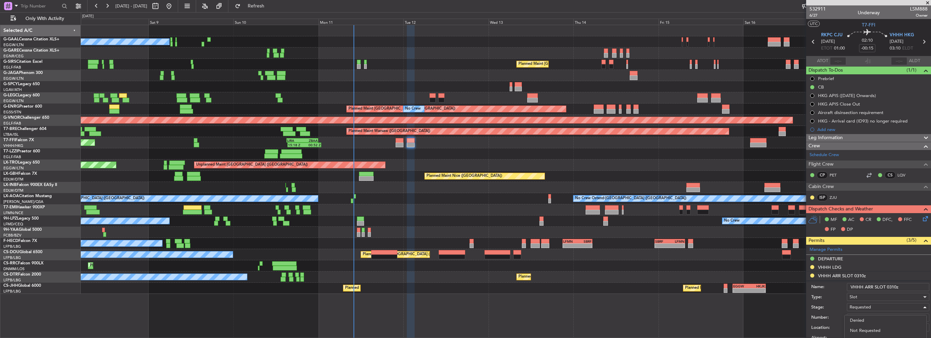
click at [823, 302] on div at bounding box center [465, 169] width 931 height 338
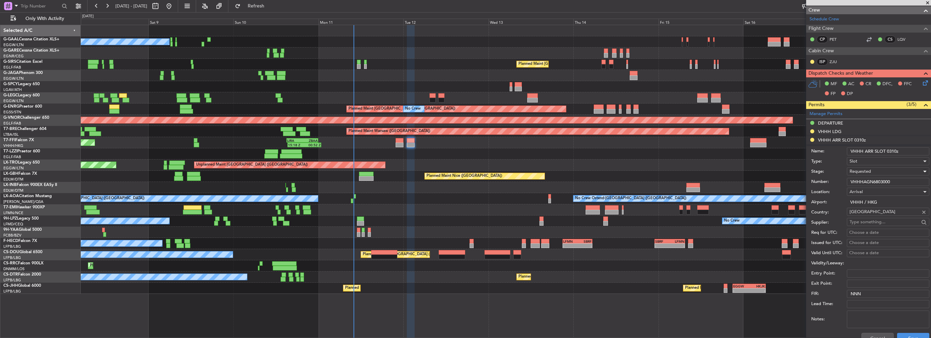
click at [879, 171] on div "Requested" at bounding box center [886, 171] width 72 height 10
click at [874, 219] on span "Received OK" at bounding box center [885, 223] width 71 height 10
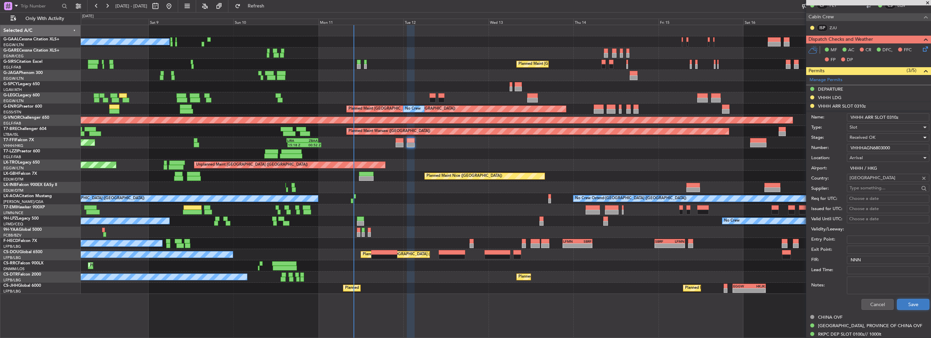
click at [910, 302] on button "Save" at bounding box center [913, 304] width 32 height 11
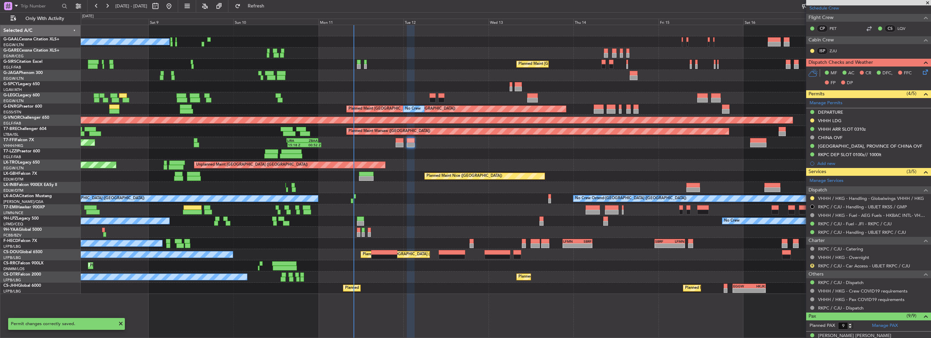
scroll to position [136, 0]
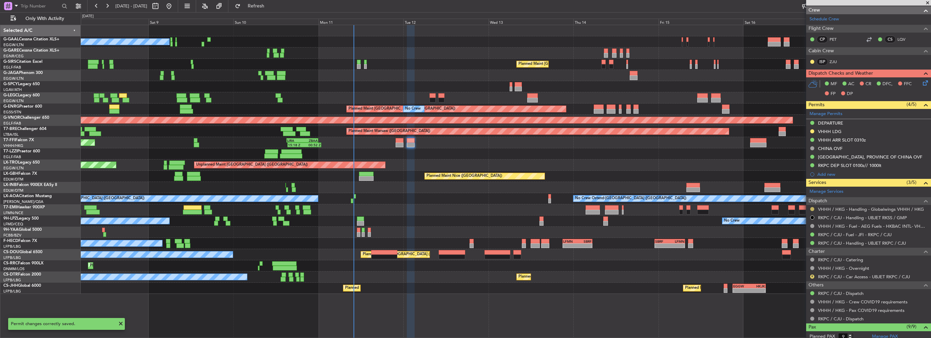
click at [813, 208] on button at bounding box center [812, 209] width 4 height 4
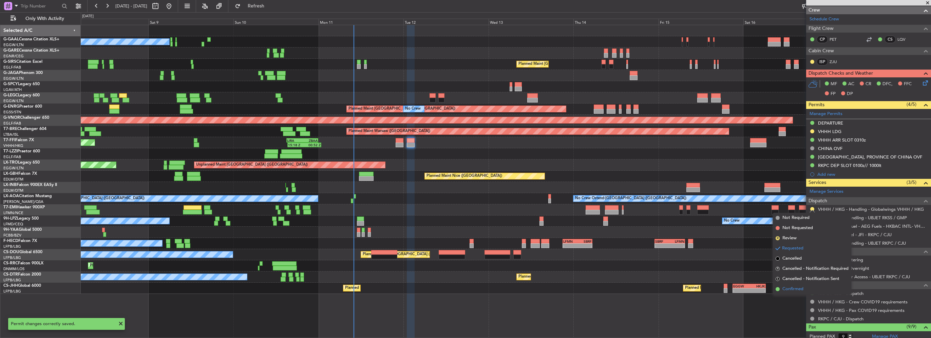
click at [792, 290] on span "Confirmed" at bounding box center [793, 289] width 21 height 7
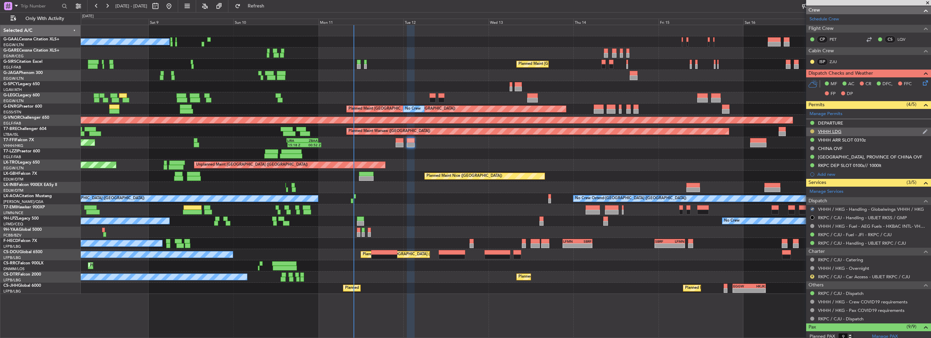
click at [812, 130] on button at bounding box center [812, 131] width 4 height 4
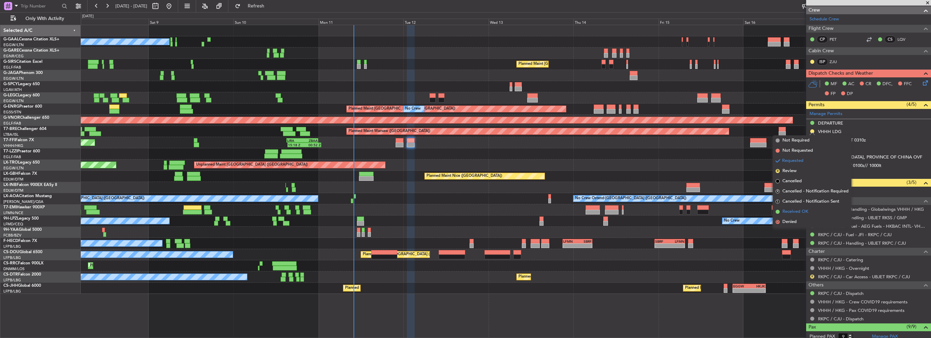
click at [796, 213] on span "Received OK" at bounding box center [796, 211] width 26 height 7
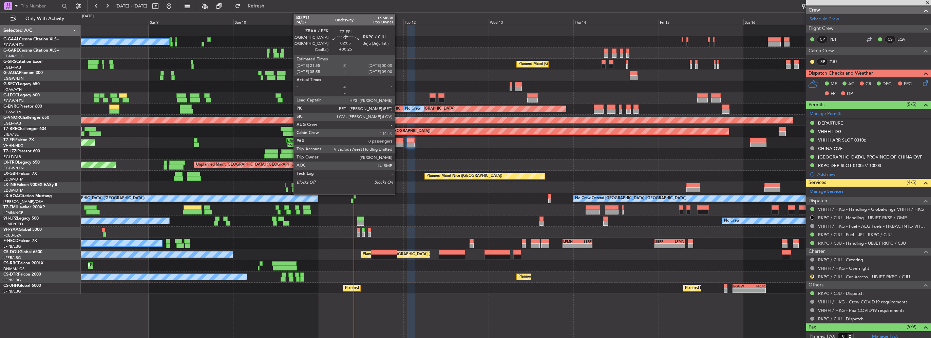
click at [398, 142] on div at bounding box center [399, 140] width 7 height 5
type input "+00:25"
type input "0"
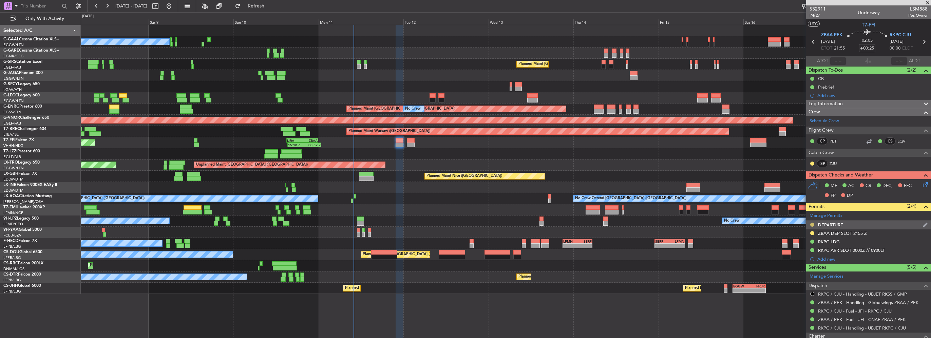
click at [813, 225] on button at bounding box center [812, 225] width 4 height 4
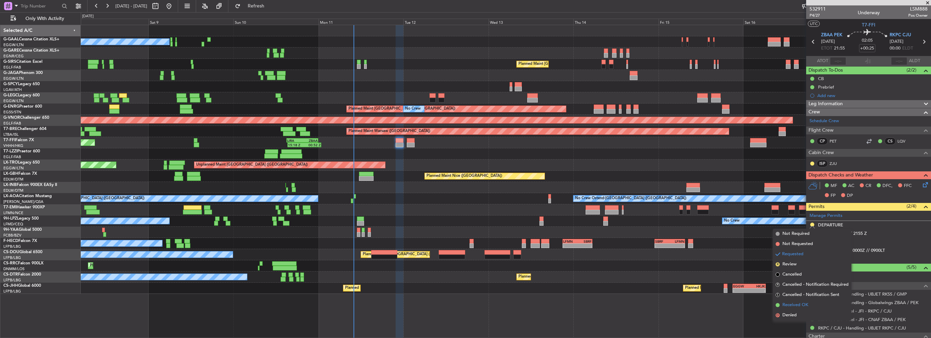
click at [804, 304] on span "Received OK" at bounding box center [796, 305] width 26 height 7
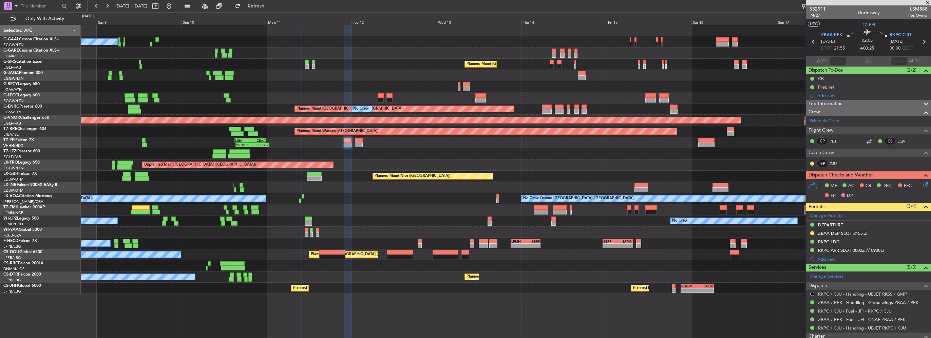
click at [490, 88] on div at bounding box center [506, 86] width 850 height 11
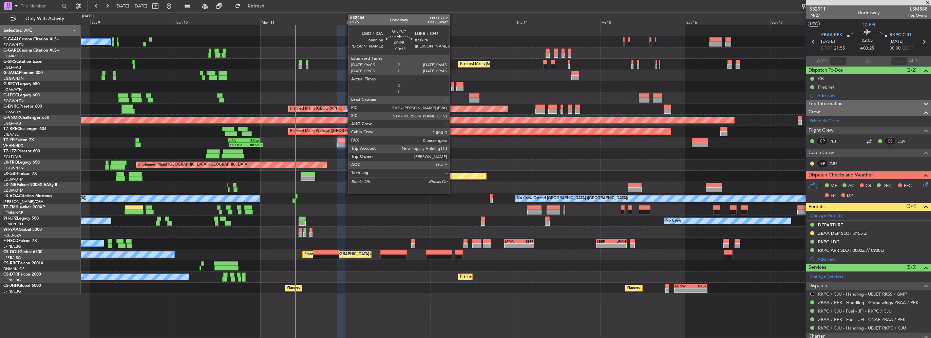
click at [453, 88] on div at bounding box center [452, 89] width 2 height 5
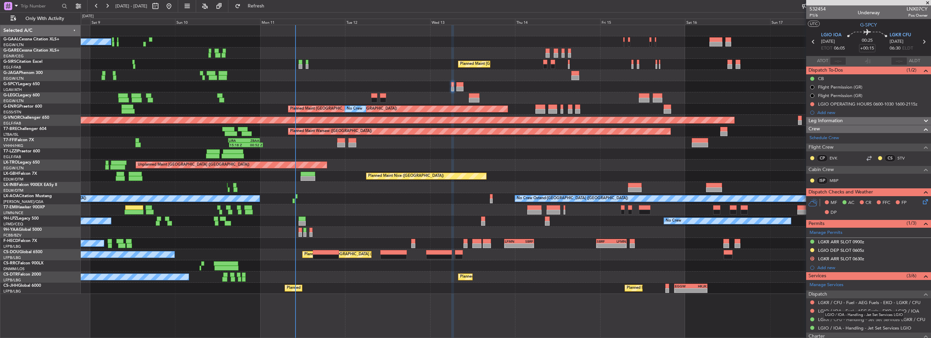
click at [905, 319] on mat-tooltip-component "LGIO / IOA - Handling - Jet Set Services LGIO" at bounding box center [864, 315] width 90 height 18
click at [823, 319] on link "LGKR / CFU - Handling - Jet Set Services LGKR / CFU" at bounding box center [871, 320] width 107 height 6
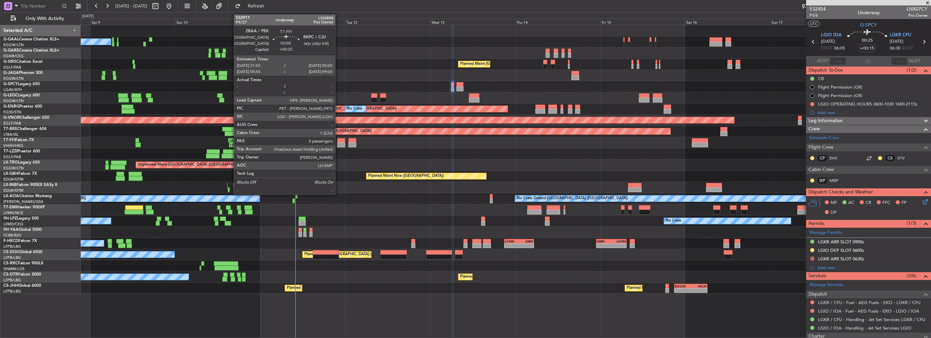
click at [339, 143] on div at bounding box center [340, 145] width 7 height 5
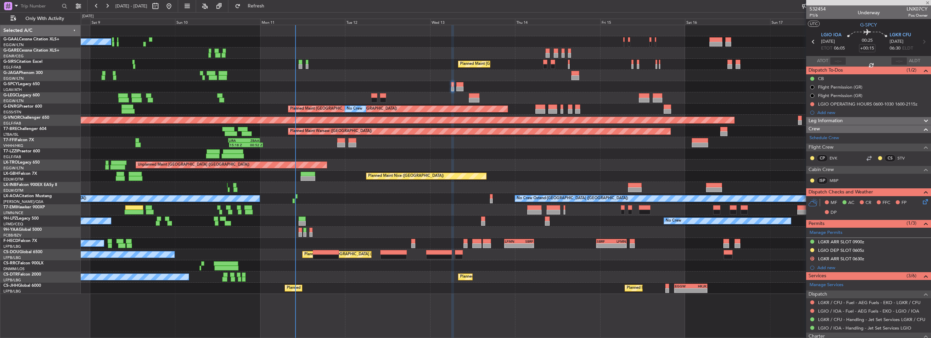
type input "+00:25"
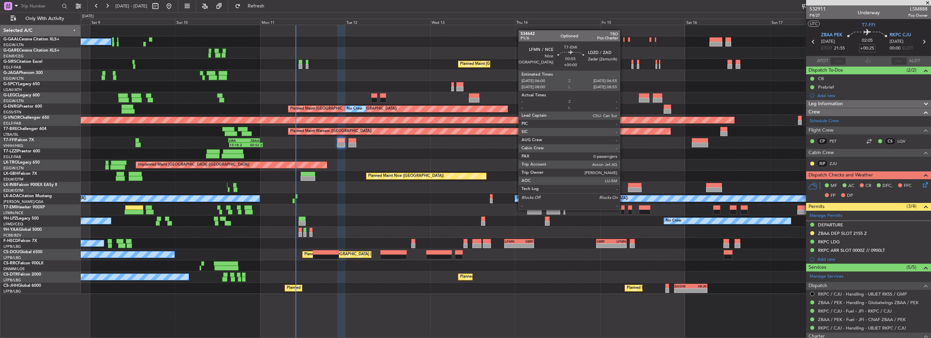
click at [623, 209] on div at bounding box center [622, 207] width 3 height 5
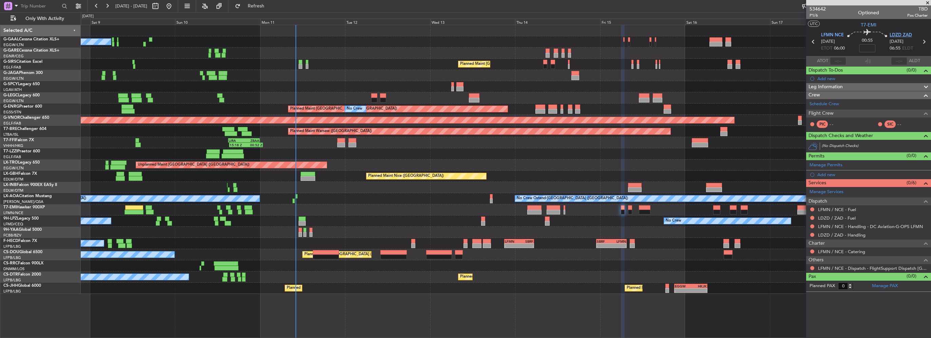
click at [900, 36] on span "LDZD ZAD" at bounding box center [901, 35] width 22 height 7
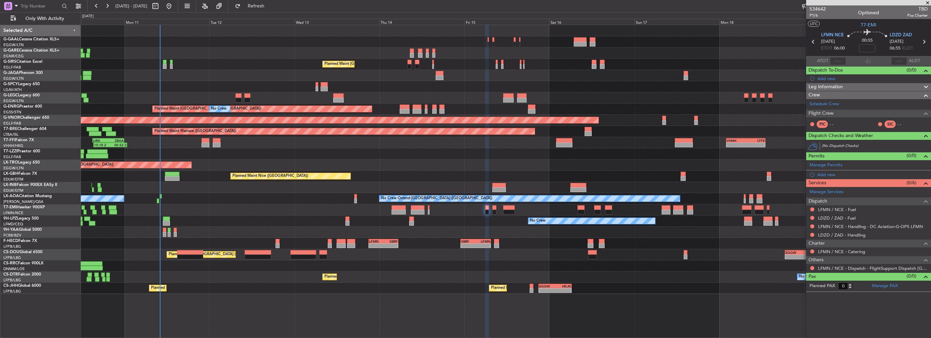
click at [555, 209] on div at bounding box center [506, 209] width 850 height 11
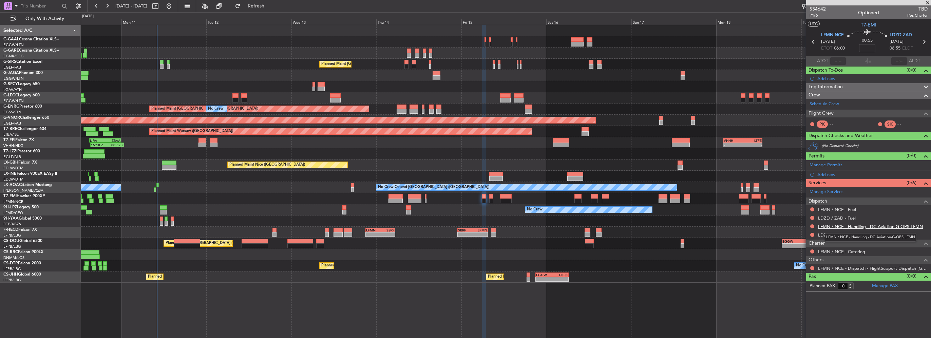
click at [878, 227] on link "LFMN / NCE - Handling - DC Aviation-G-OPS LFMN" at bounding box center [870, 227] width 105 height 6
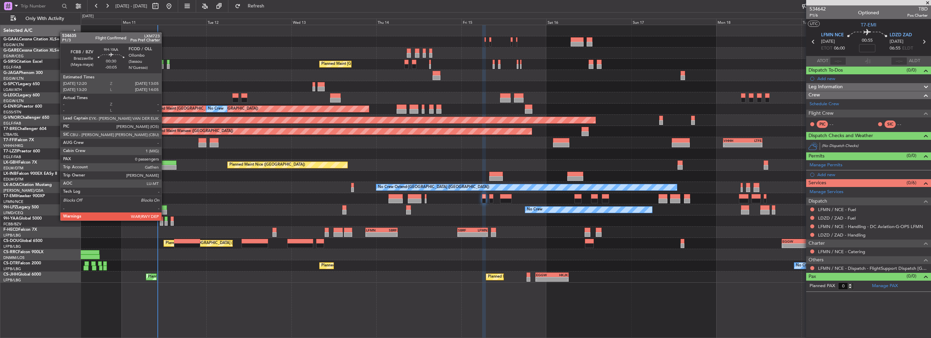
click at [165, 220] on div at bounding box center [166, 219] width 3 height 5
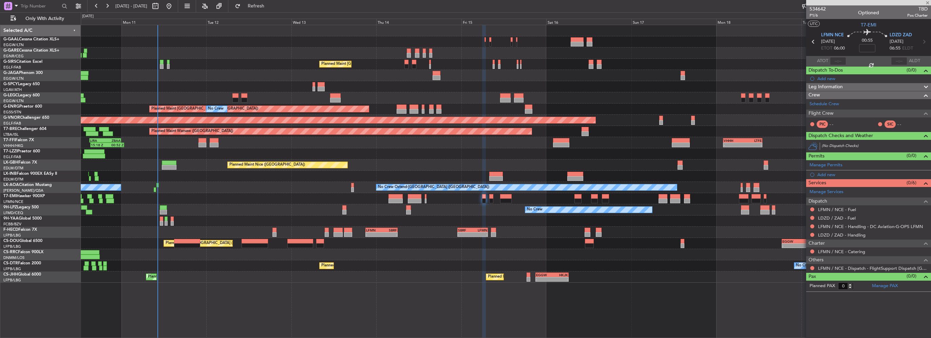
type input "-00:05"
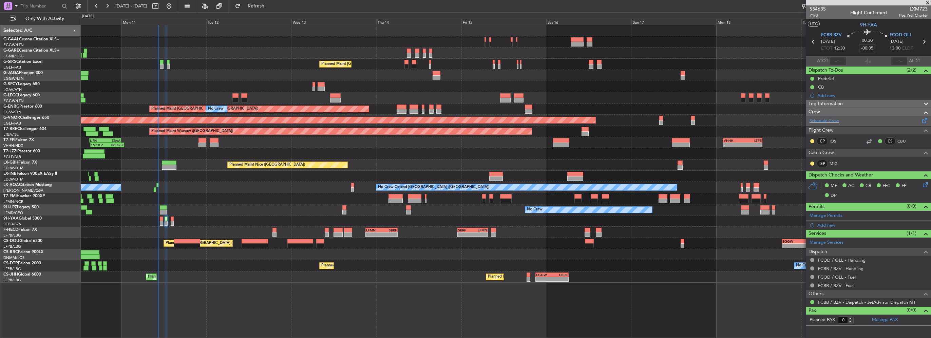
click at [859, 123] on div "Schedule Crew" at bounding box center [868, 121] width 125 height 10
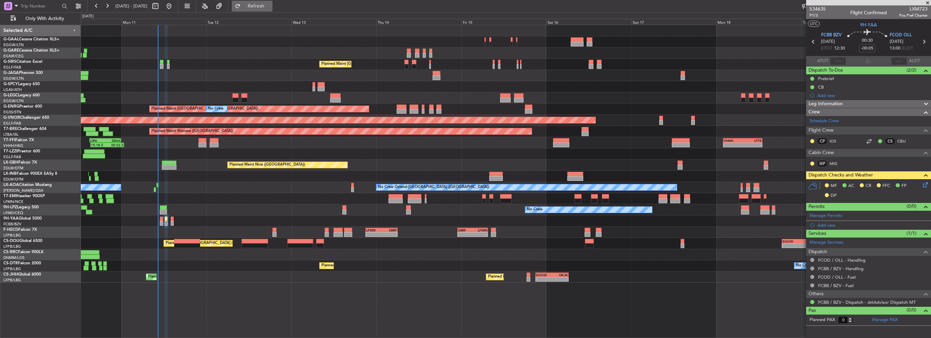
click at [271, 7] on span "Refresh" at bounding box center [256, 6] width 29 height 5
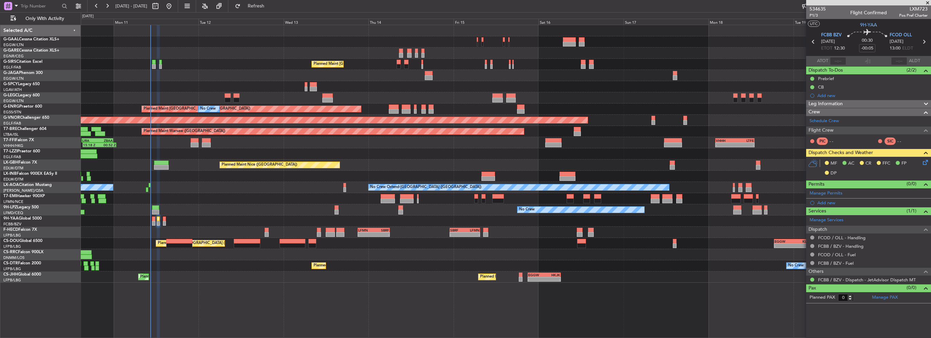
click at [591, 216] on div "No Crew Planned Maint London (Farnborough) A/C Unavailable London (Luton) Plann…" at bounding box center [506, 154] width 850 height 258
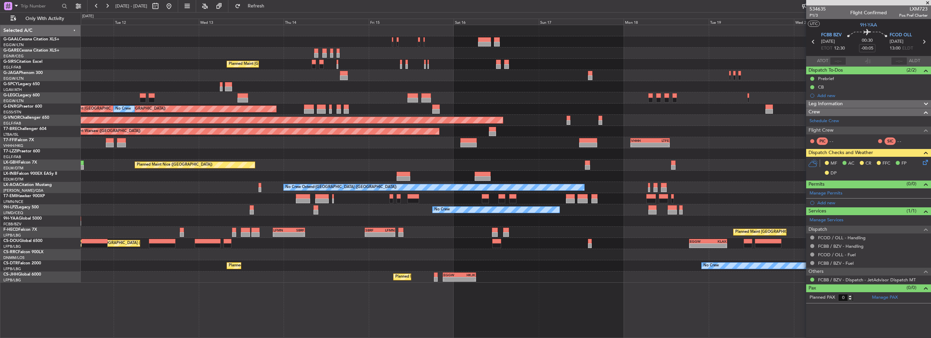
click at [693, 258] on div at bounding box center [506, 254] width 850 height 11
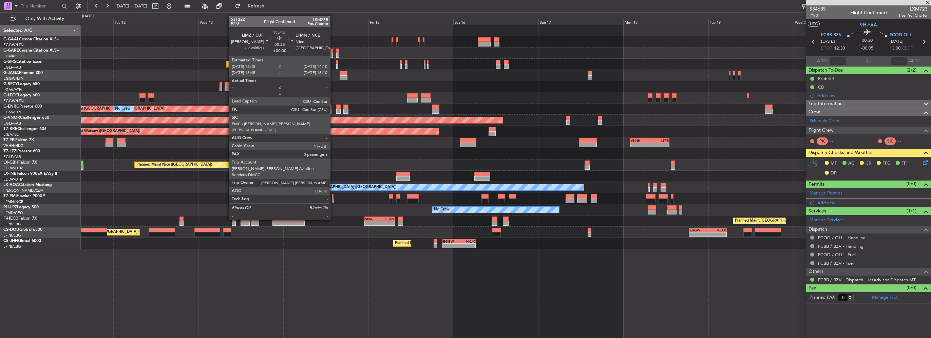
click at [333, 201] on div at bounding box center [333, 201] width 2 height 5
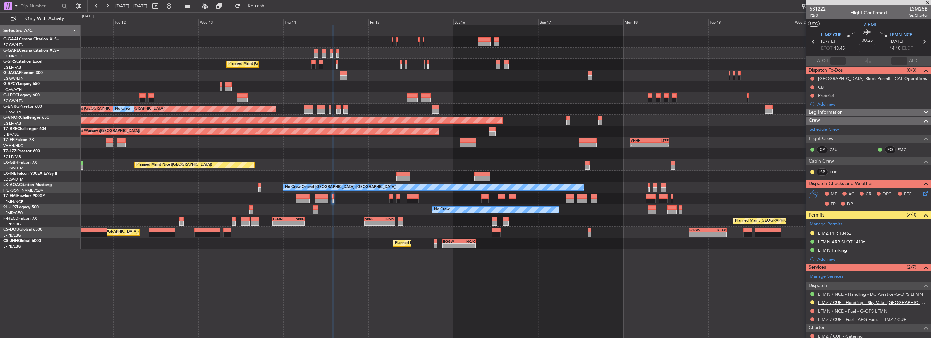
click at [881, 303] on link "LIMZ / CUF - Handling - Sky Valet Italy LIMZ / CUF" at bounding box center [873, 303] width 110 height 6
click at [760, 94] on div "No Crew Planned Maint London (Farnborough) A/C Unavailable London (Luton) Plann…" at bounding box center [506, 137] width 850 height 224
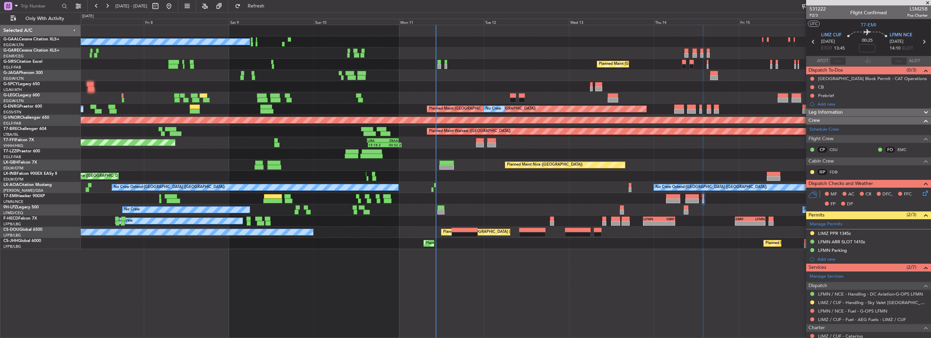
click at [290, 94] on div "No Crew Planned Maint London (Farnborough) A/C Unavailable Planned Maint London…" at bounding box center [506, 137] width 850 height 224
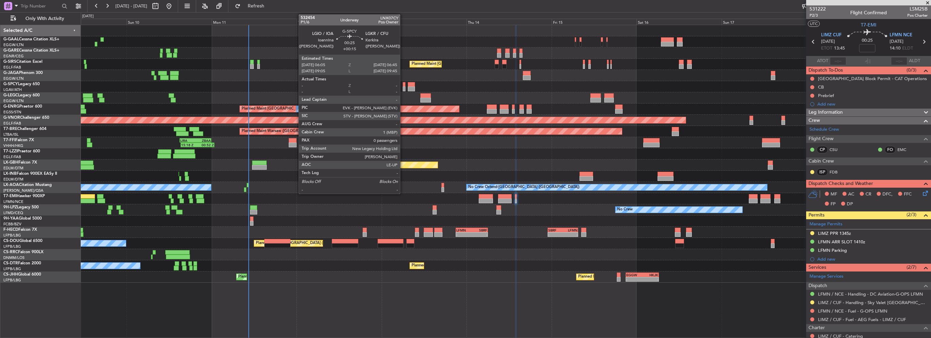
click at [403, 87] on div at bounding box center [404, 89] width 2 height 5
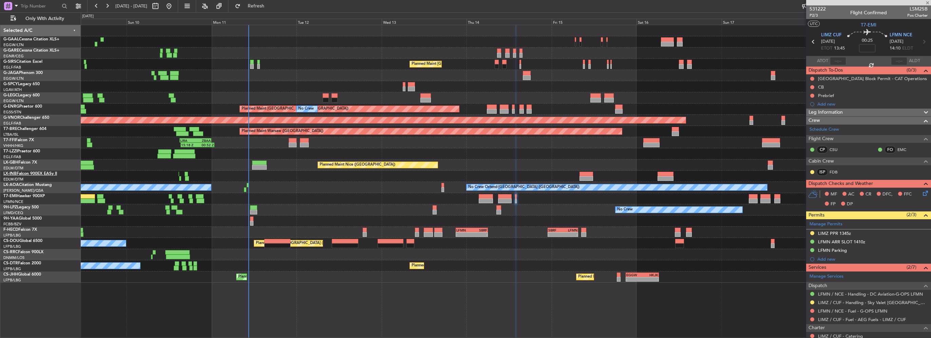
type input "+00:15"
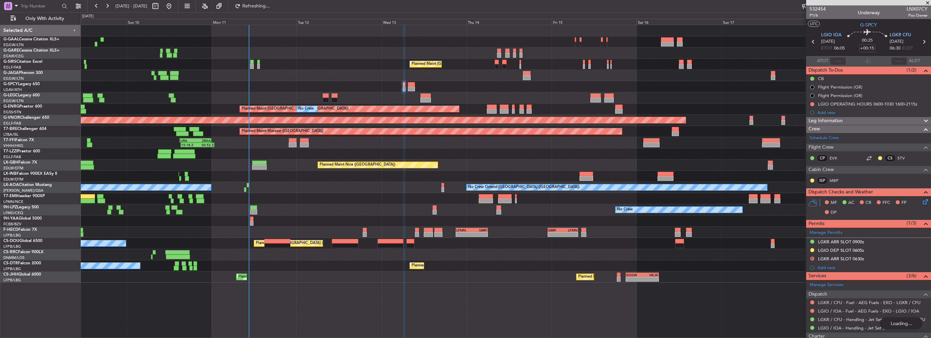
click at [323, 95] on div at bounding box center [506, 97] width 850 height 11
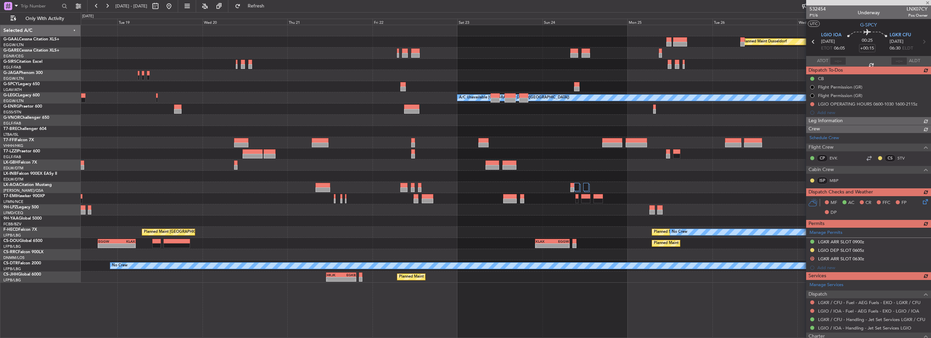
click at [308, 104] on div at bounding box center [506, 109] width 850 height 11
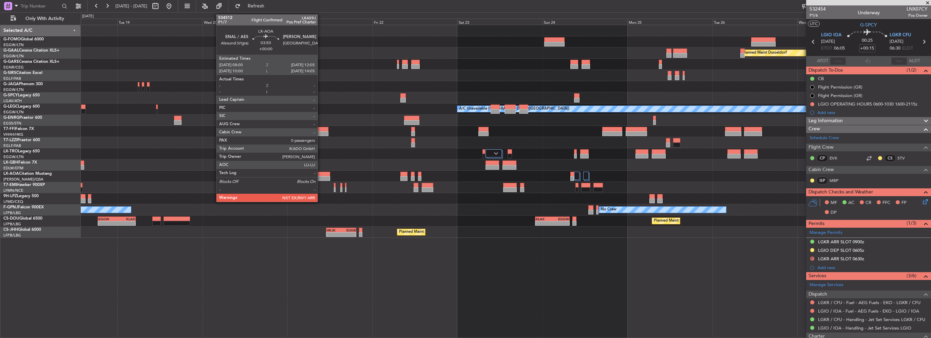
click at [321, 177] on div at bounding box center [323, 178] width 15 height 5
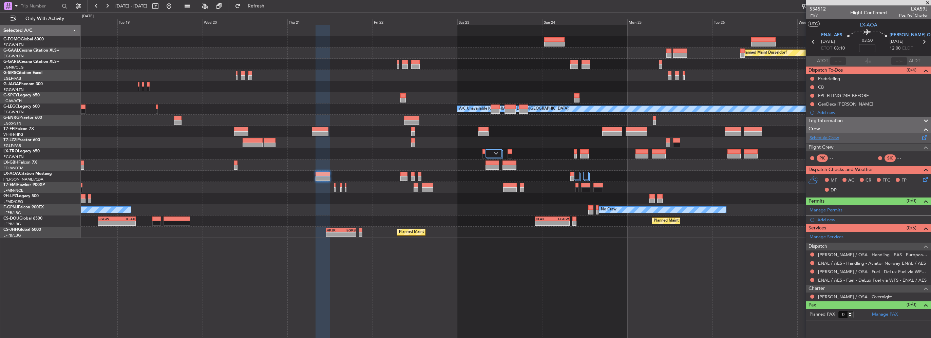
click at [832, 137] on link "Schedule Crew" at bounding box center [825, 138] width 30 height 7
drag, startPoint x: 290, startPoint y: 10, endPoint x: 212, endPoint y: 58, distance: 92.1
click at [273, 10] on button "Refresh" at bounding box center [252, 6] width 41 height 11
click at [623, 106] on div "Planned Maint Dusseldorf A/C Unavailable London (Luton) VHHH 02:00 Z LTFE 13:00…" at bounding box center [506, 131] width 850 height 213
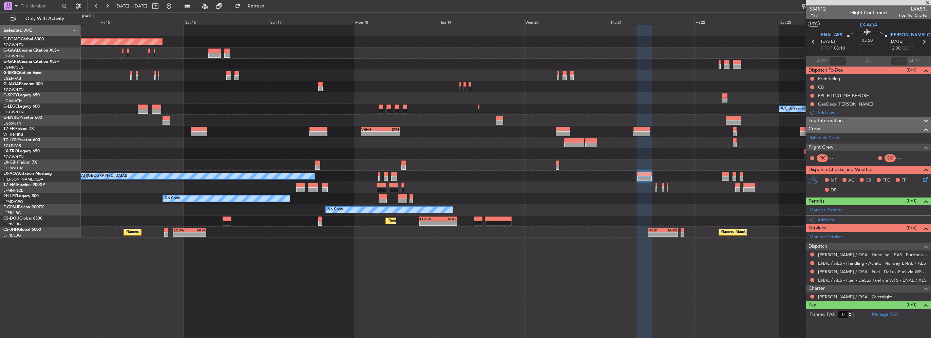
click at [474, 96] on div "Planned Maint Windsor Locks (Bradley Intl) Planned Maint Dusseldorf Planned Mai…" at bounding box center [506, 131] width 850 height 213
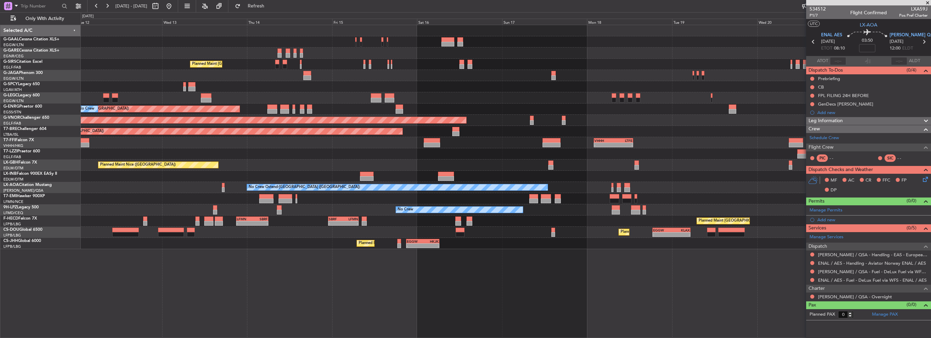
click at [739, 113] on div "Planned Maint London (Farnborough) A/C Unavailable London (Luton) Planned Maint…" at bounding box center [506, 137] width 850 height 224
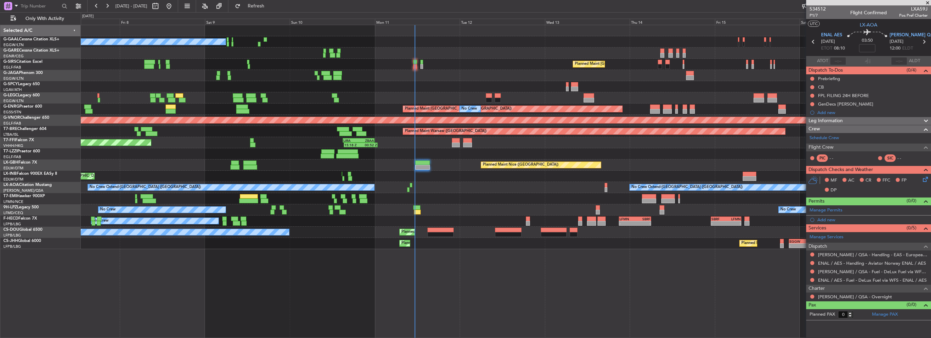
click at [320, 85] on div at bounding box center [506, 86] width 850 height 11
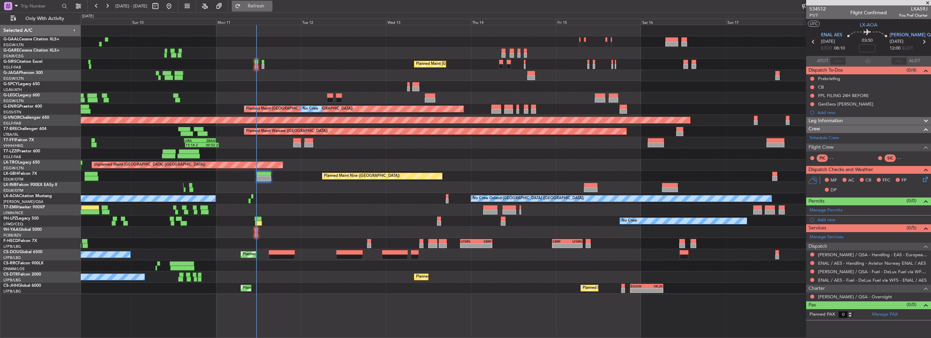
click at [271, 8] on span "Refresh" at bounding box center [256, 6] width 29 height 5
type input "-00:40"
